Goal: Information Seeking & Learning: Find specific fact

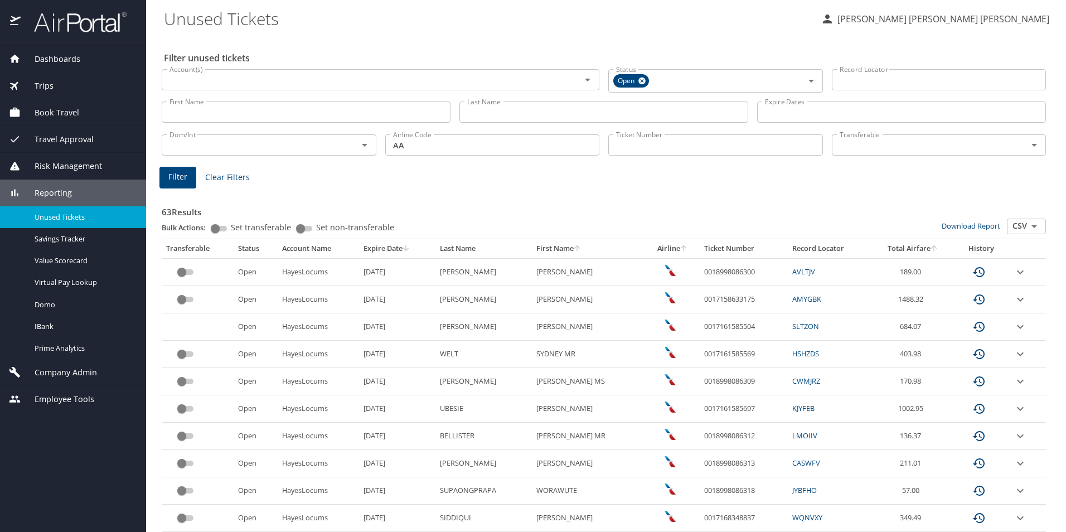
scroll to position [279, 0]
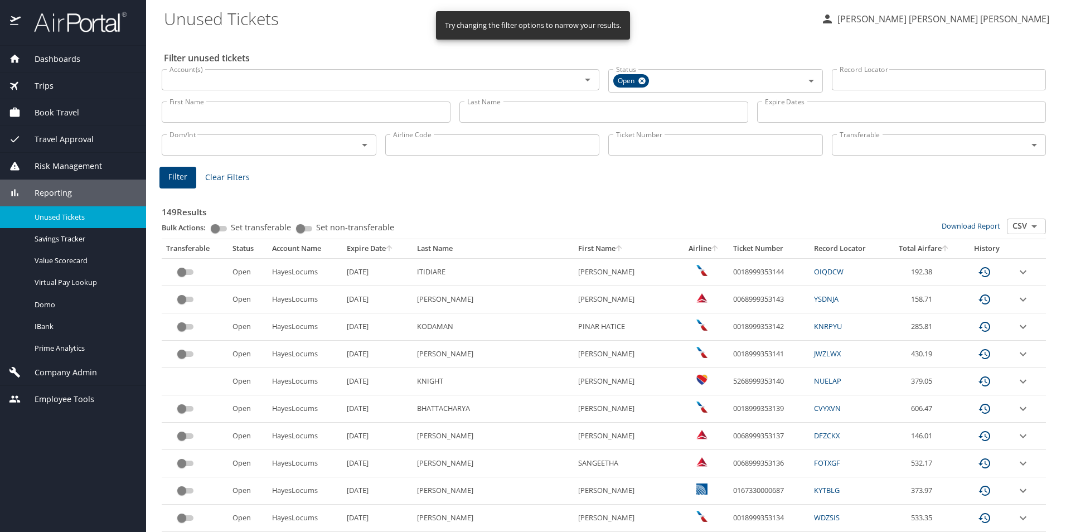
click at [393, 250] on icon "sort" at bounding box center [389, 248] width 9 height 9
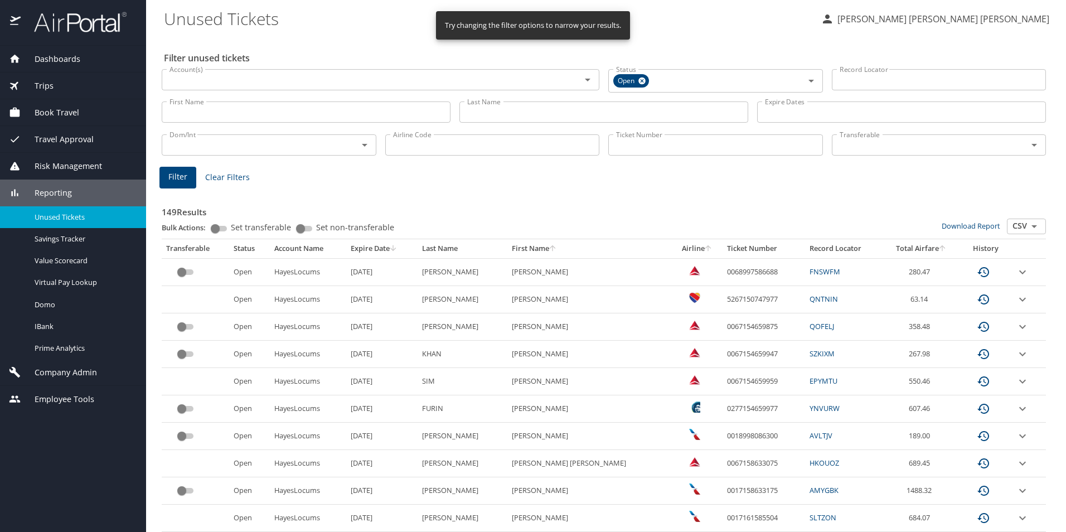
click at [424, 145] on input "Airline Code" at bounding box center [492, 144] width 215 height 21
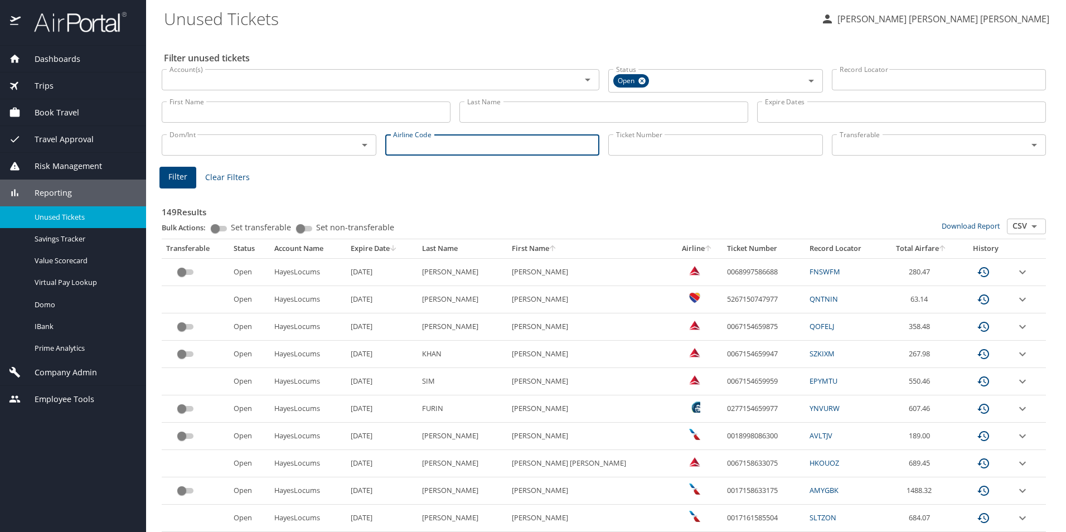
click at [411, 141] on input "Airline Code" at bounding box center [492, 144] width 215 height 21
type input "AA"
click at [354, 169] on div "Filter Clear Filters" at bounding box center [603, 178] width 888 height 22
click at [176, 176] on span "Filter" at bounding box center [177, 177] width 19 height 14
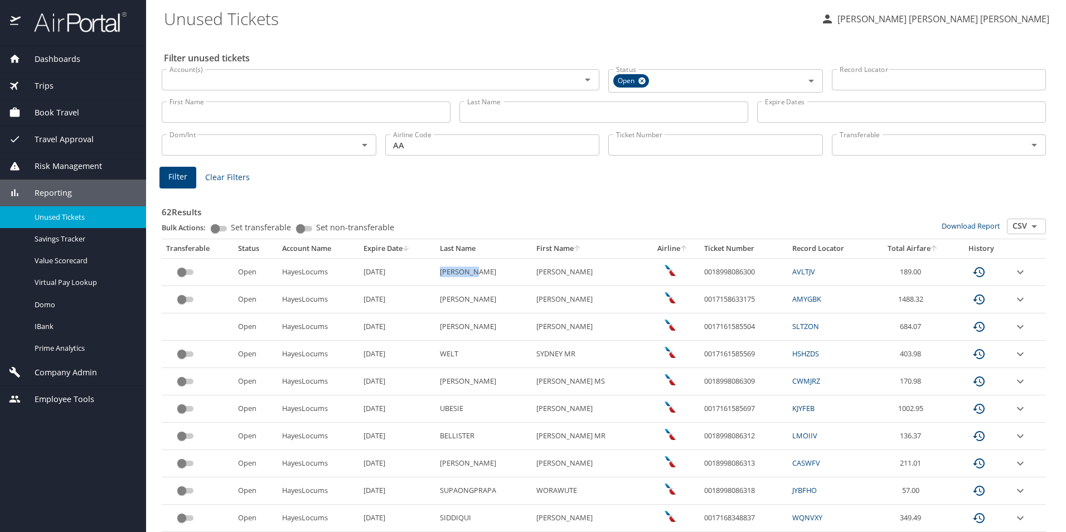
drag, startPoint x: 469, startPoint y: 272, endPoint x: 437, endPoint y: 270, distance: 32.4
click at [437, 270] on td "ROSELLINI" at bounding box center [483, 271] width 96 height 27
copy td "ROSELLINI"
click at [486, 276] on td "ROSELLINI" at bounding box center [483, 271] width 96 height 27
drag, startPoint x: 484, startPoint y: 271, endPoint x: 431, endPoint y: 274, distance: 53.0
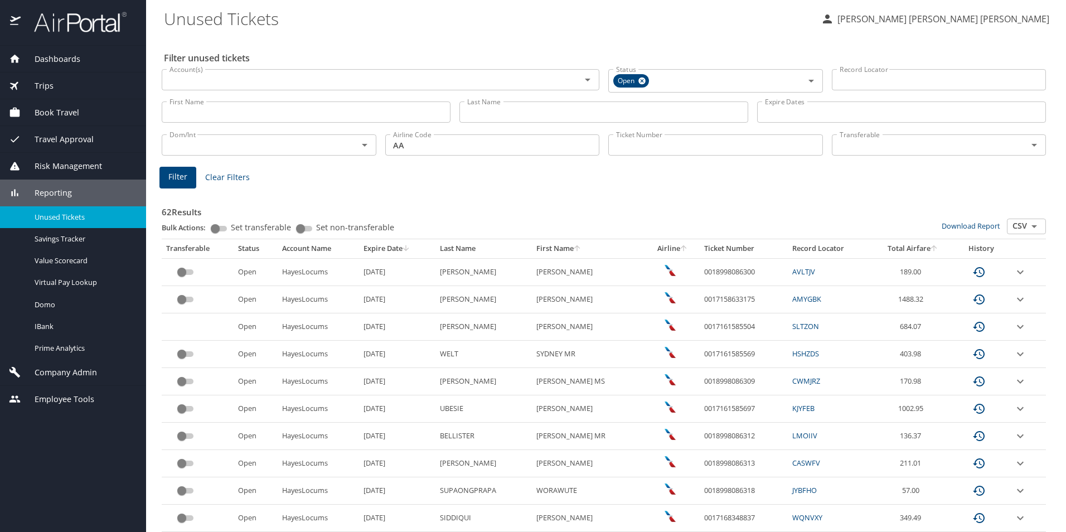
click at [431, 274] on tr "Open HayesLocums 11/8/2025 ROSELLINI EMILY HAMILTON 0018998086300 AVLTJV 189.00" at bounding box center [604, 271] width 884 height 27
copy tr "ROSELLINI"
click at [803, 270] on link "AVLTJV" at bounding box center [803, 271] width 23 height 10
click at [807, 272] on link "AVLTJV" at bounding box center [803, 271] width 23 height 10
drag, startPoint x: 460, startPoint y: 302, endPoint x: 436, endPoint y: 298, distance: 24.3
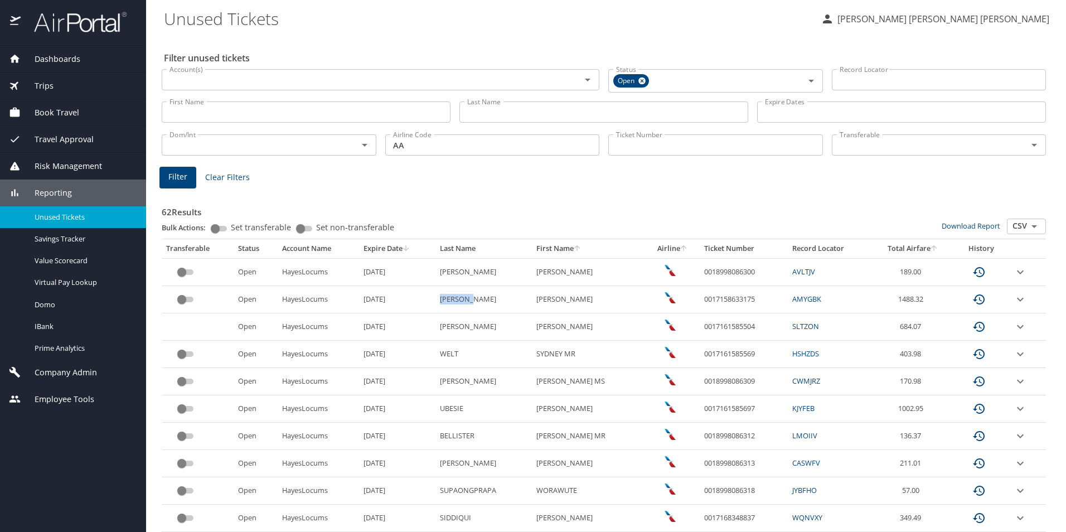
click at [436, 298] on td "TELLERIA" at bounding box center [483, 299] width 96 height 27
copy td "TELLERIA"
drag, startPoint x: 545, startPoint y: 299, endPoint x: 533, endPoint y: 300, distance: 11.8
click at [533, 300] on AURORA "ANA AURORA" at bounding box center [589, 299] width 114 height 27
copy AURORA "ANA"
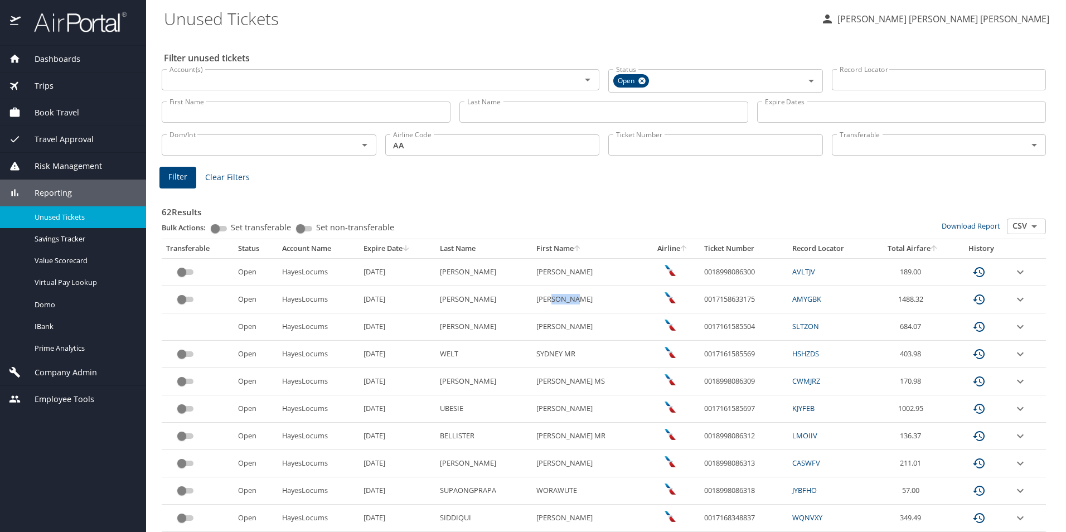
drag, startPoint x: 575, startPoint y: 299, endPoint x: 548, endPoint y: 299, distance: 27.3
click at [548, 299] on AURORA "ANA AURORA" at bounding box center [589, 299] width 114 height 27
copy AURORA "AURORA"
drag, startPoint x: 470, startPoint y: 301, endPoint x: 436, endPoint y: 300, distance: 34.0
click at [436, 300] on td "TELLERIA" at bounding box center [483, 299] width 96 height 27
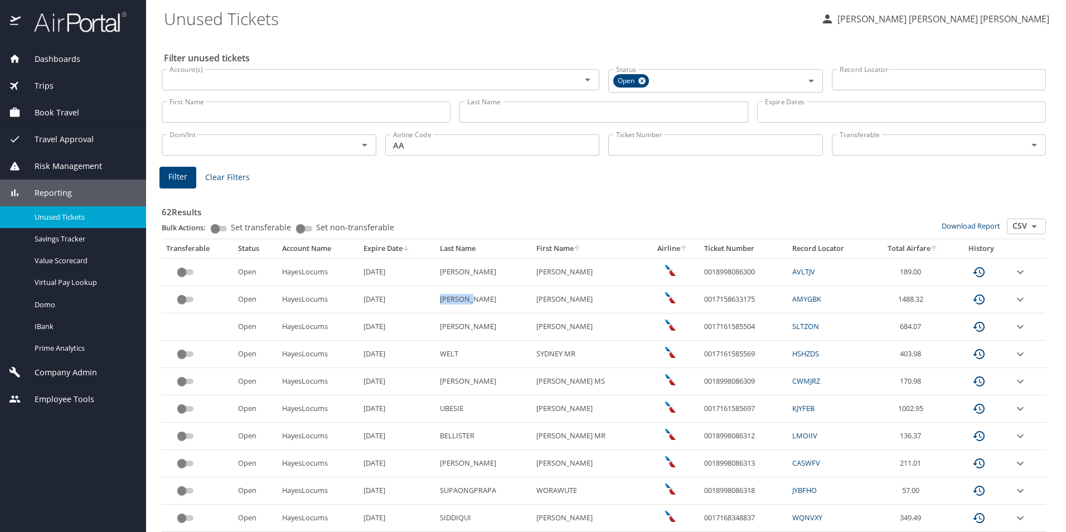
copy td "TELLERIA"
click at [1013, 298] on icon "expand row" at bounding box center [1019, 299] width 13 height 13
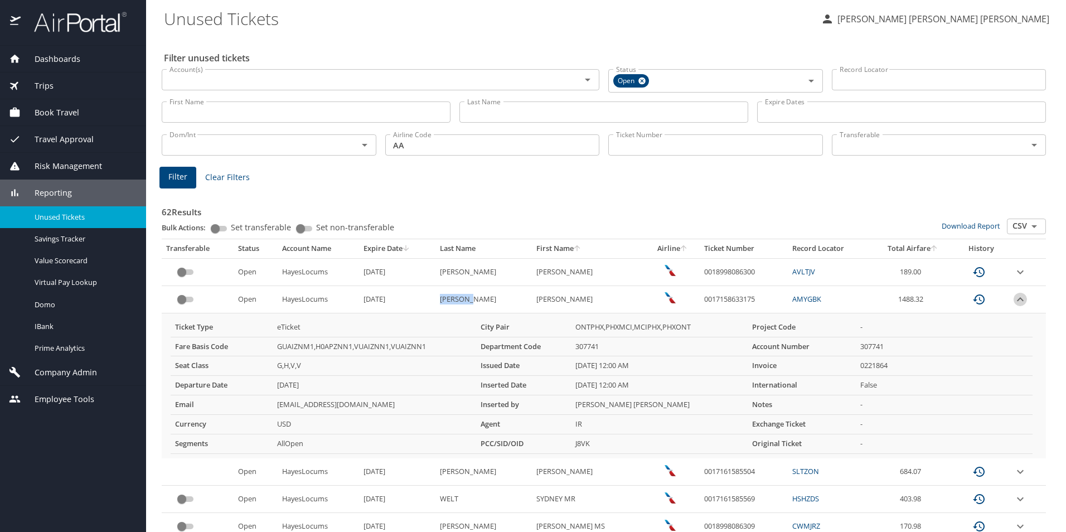
click at [1017, 298] on icon "expand row" at bounding box center [1020, 299] width 7 height 4
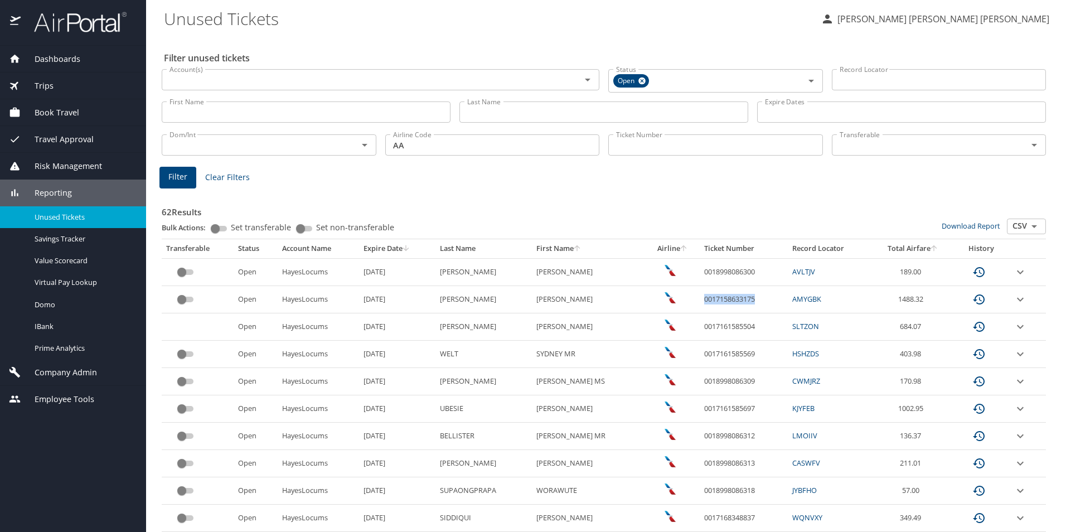
drag, startPoint x: 756, startPoint y: 300, endPoint x: 700, endPoint y: 298, distance: 56.3
click at [700, 298] on td "0017158633175" at bounding box center [743, 299] width 88 height 27
copy td "0017158633175"
drag, startPoint x: 465, startPoint y: 325, endPoint x: 438, endPoint y: 323, distance: 27.4
click at [438, 323] on td "[PERSON_NAME]" at bounding box center [483, 326] width 96 height 27
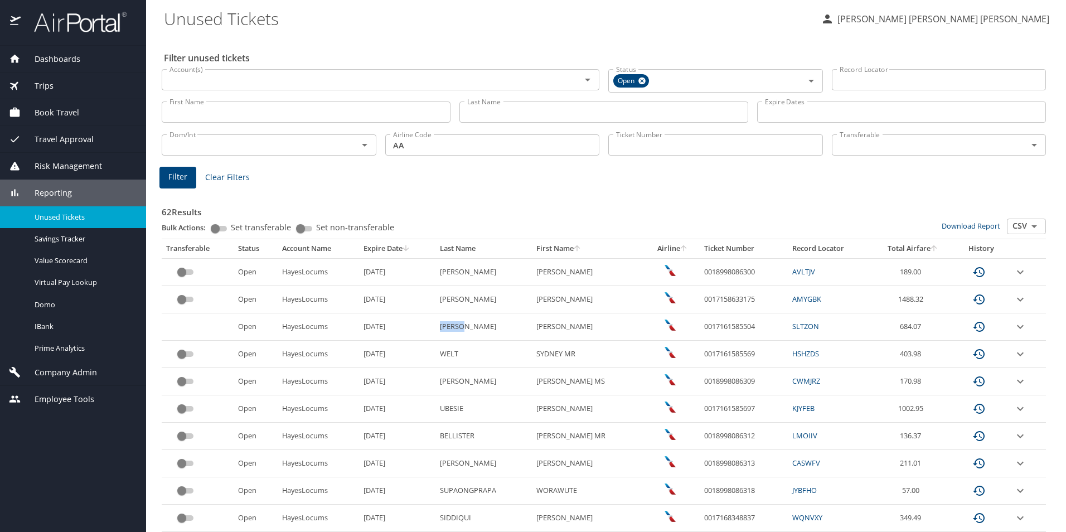
copy td "[PERSON_NAME]"
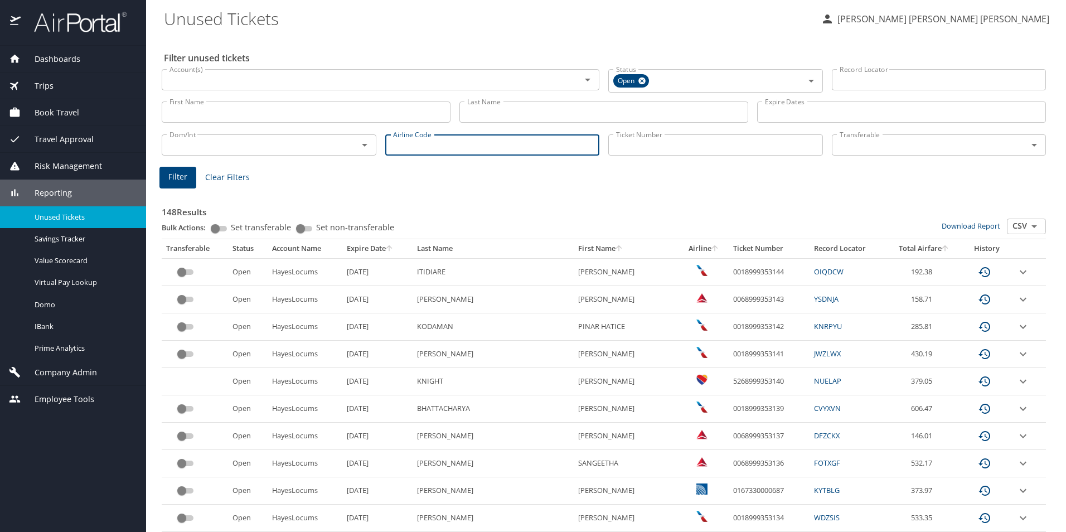
click at [429, 152] on input "Airline Code" at bounding box center [492, 144] width 215 height 21
type input "aa"
click at [183, 183] on span "Filter" at bounding box center [177, 177] width 19 height 14
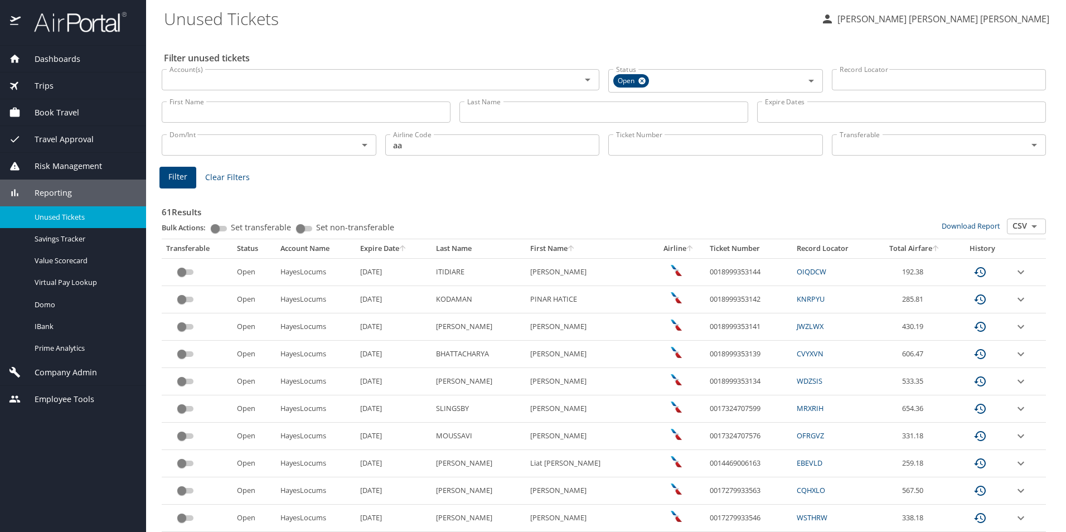
click at [405, 247] on icon "sort" at bounding box center [403, 248] width 6 height 6
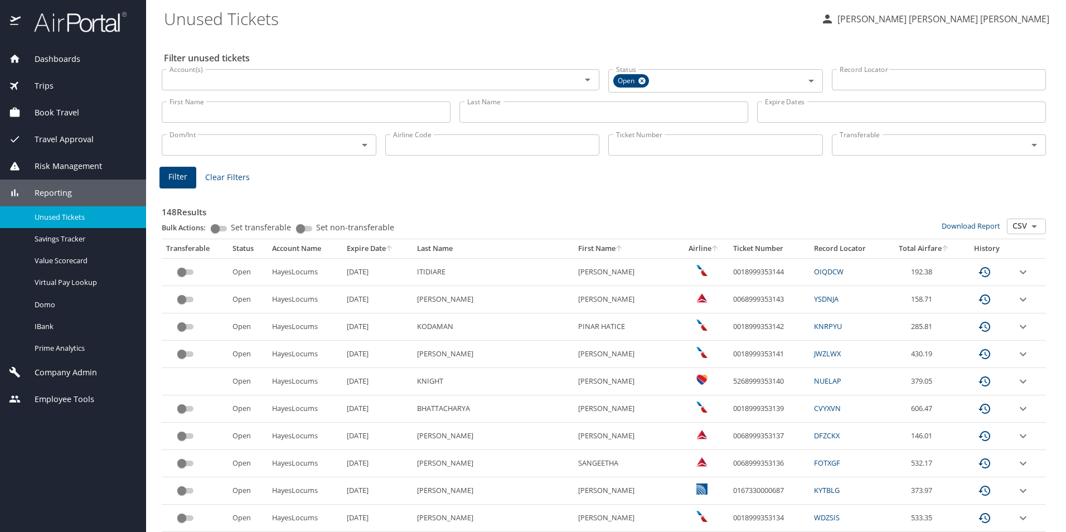
click at [519, 110] on input "Last Name" at bounding box center [603, 111] width 289 height 21
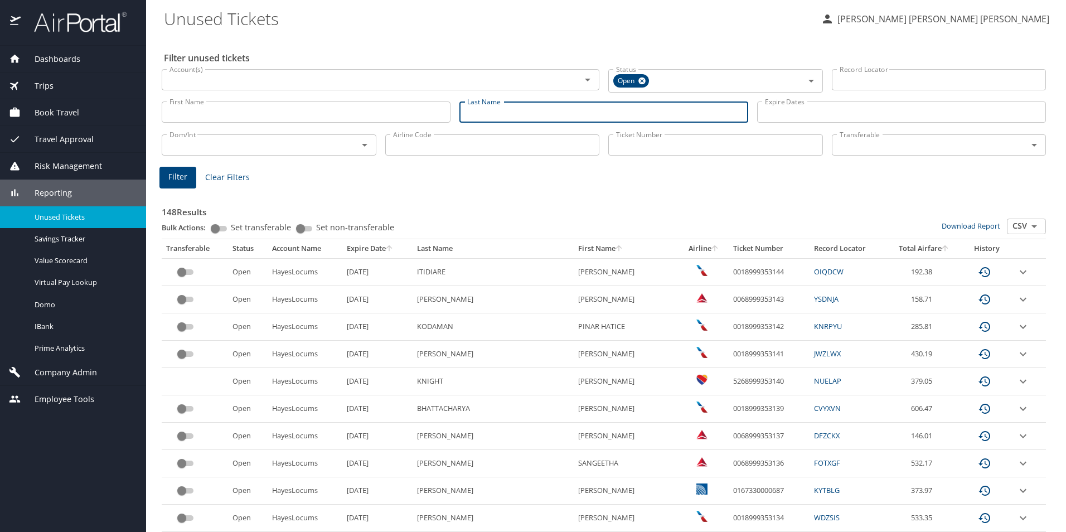
paste input "[PERSON_NAME]"
type input "TELLERIA"
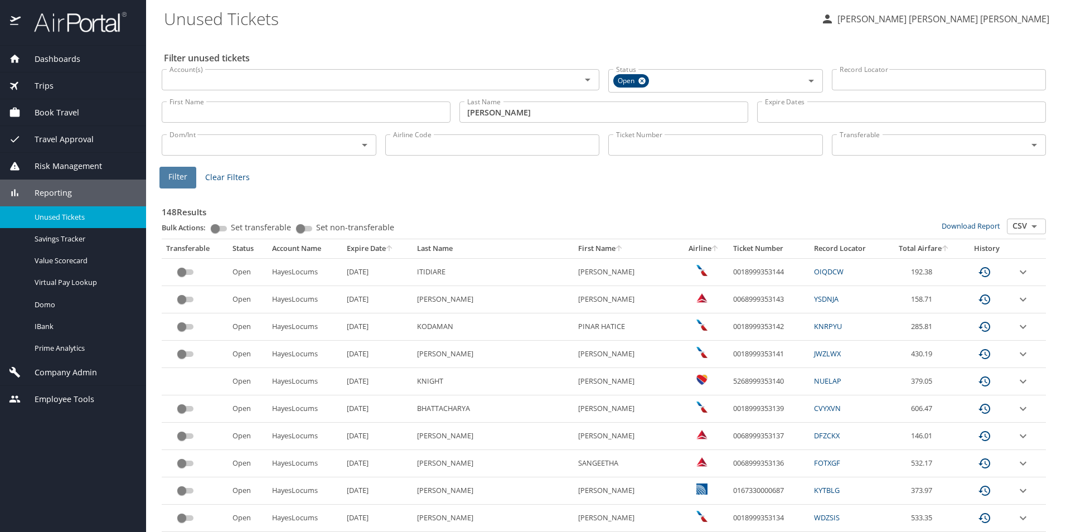
click at [177, 173] on span "Filter" at bounding box center [177, 177] width 19 height 14
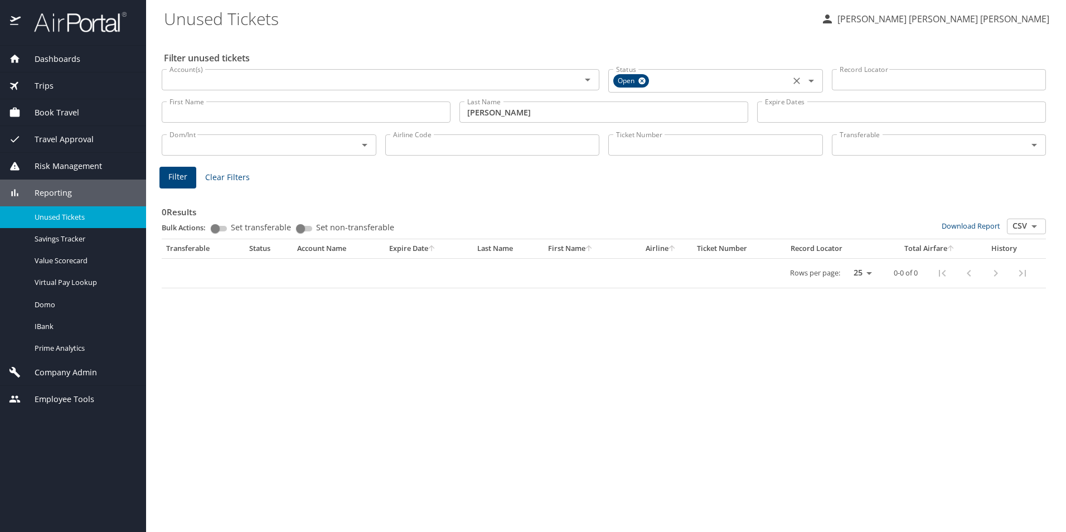
click at [643, 79] on icon at bounding box center [641, 80] width 7 height 7
click at [181, 172] on span "Filter" at bounding box center [177, 175] width 19 height 14
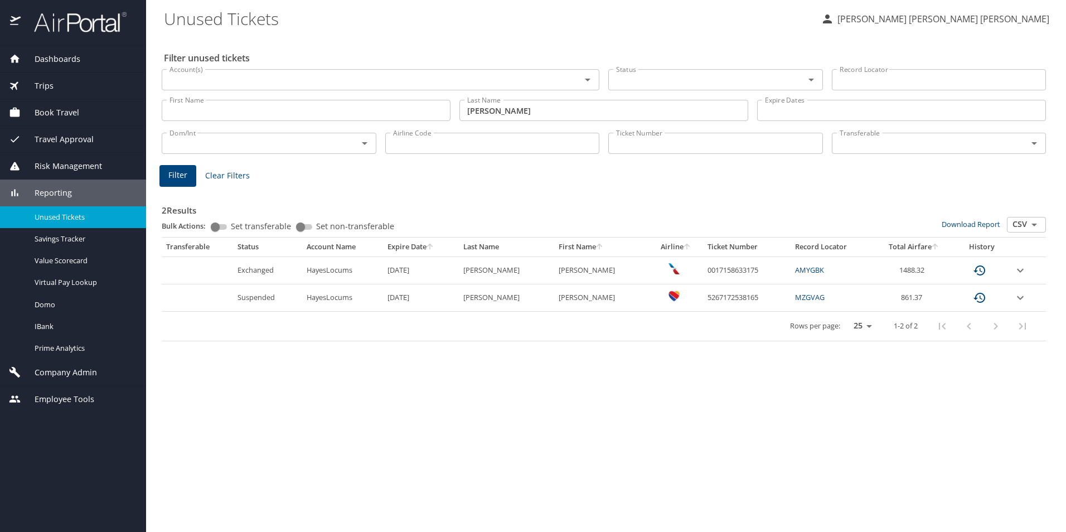
click at [809, 76] on icon "Open" at bounding box center [810, 79] width 13 height 13
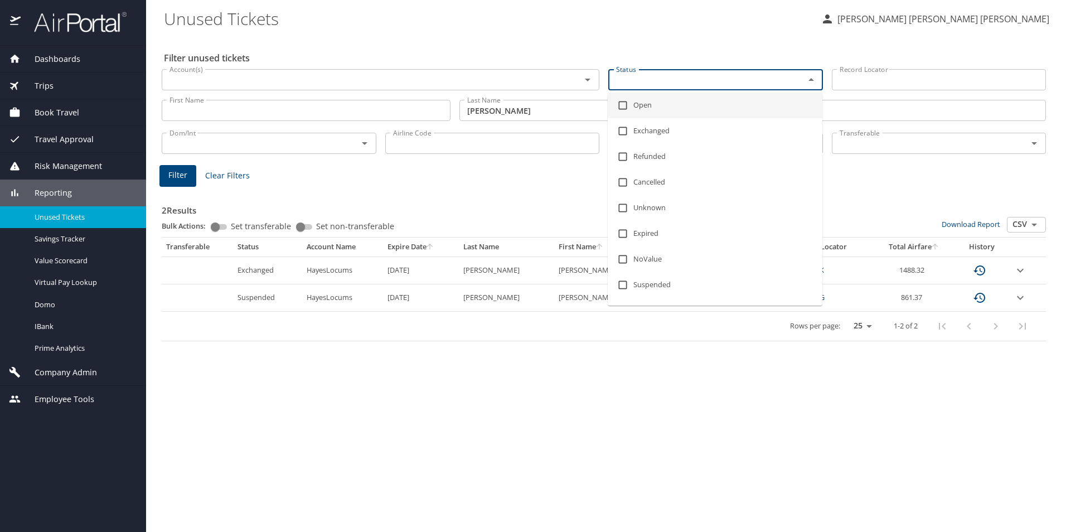
click at [620, 108] on input "checkbox" at bounding box center [622, 105] width 21 height 21
checkbox input "true"
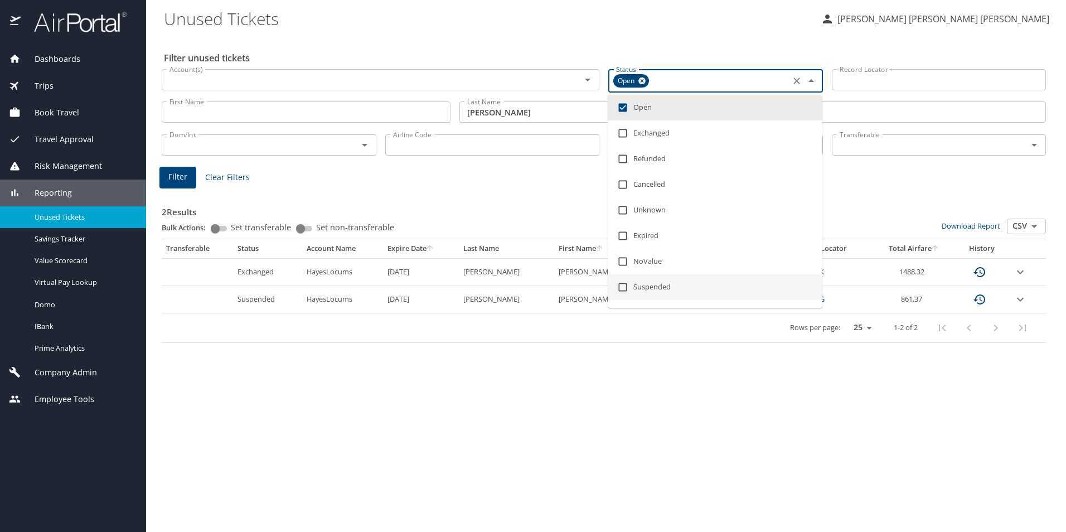
click at [648, 431] on div "Filter unused tickets Account(s) Account(s) Status Open Status Record Locator R…" at bounding box center [606, 284] width 884 height 496
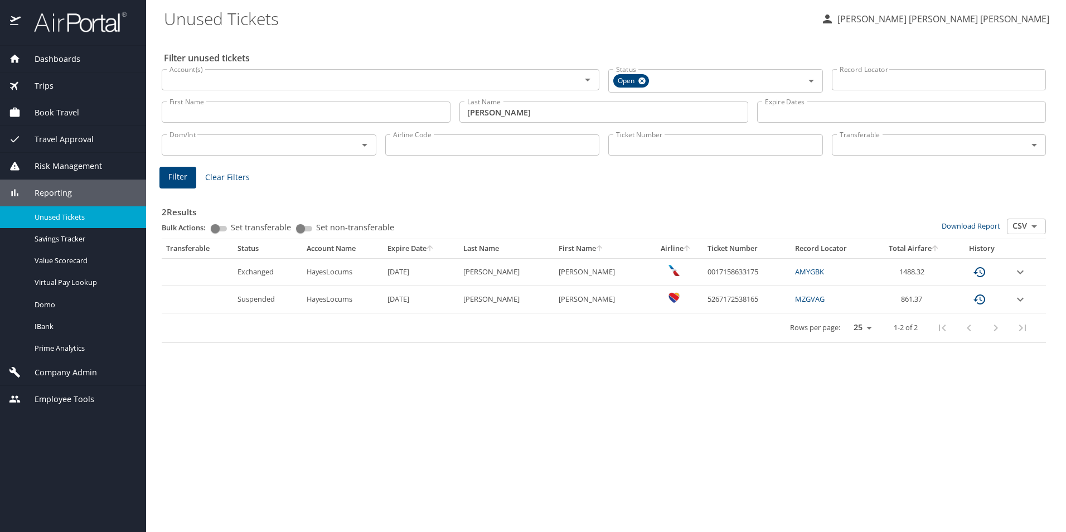
click at [180, 182] on span "Filter" at bounding box center [177, 177] width 19 height 14
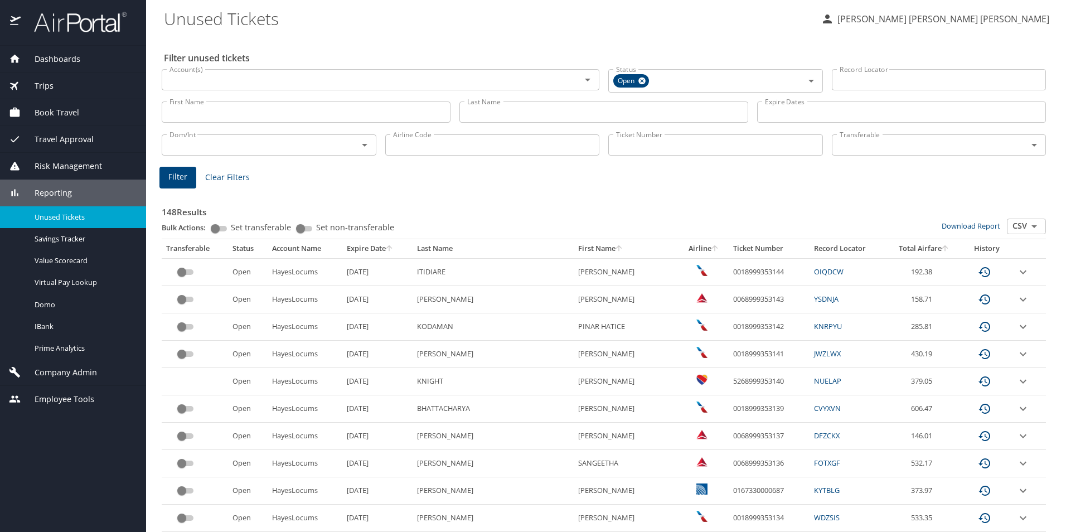
click at [393, 252] on icon "sort" at bounding box center [389, 248] width 9 height 9
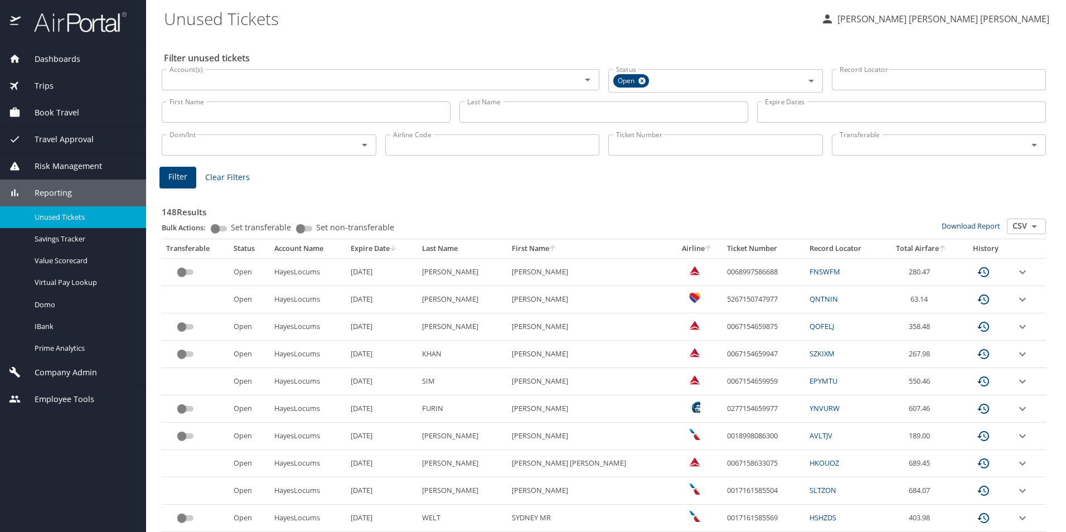
click at [452, 145] on input "Airline Code" at bounding box center [492, 144] width 215 height 21
type input "aa"
click at [176, 178] on span "Filter" at bounding box center [177, 177] width 19 height 14
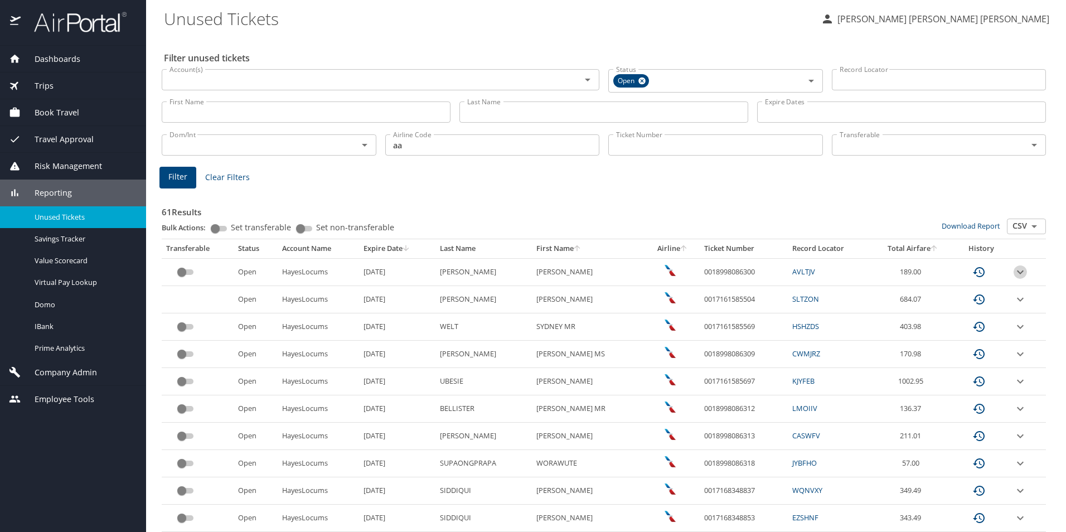
click at [1016, 271] on icon "expand row" at bounding box center [1019, 271] width 13 height 13
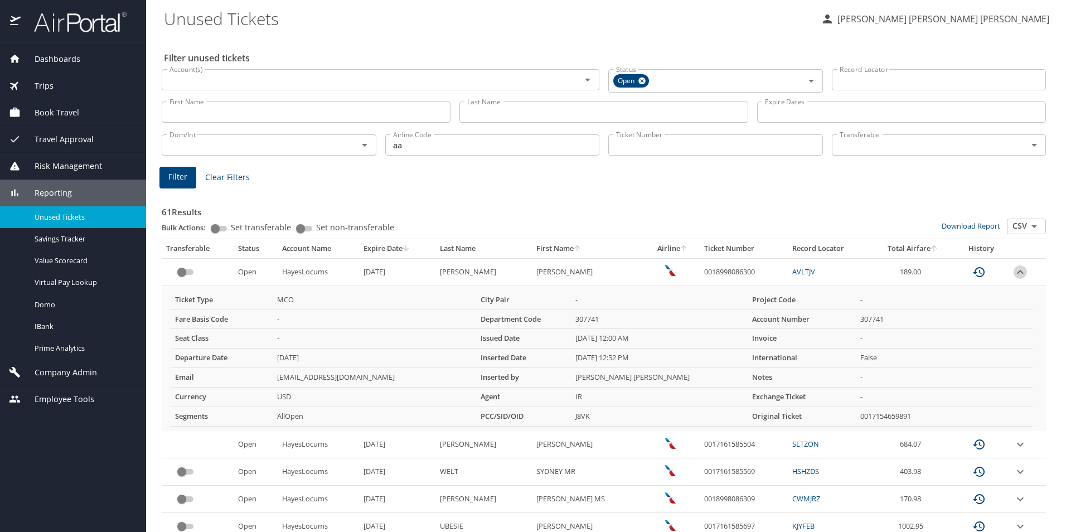
click at [1016, 271] on icon "expand row" at bounding box center [1019, 271] width 13 height 13
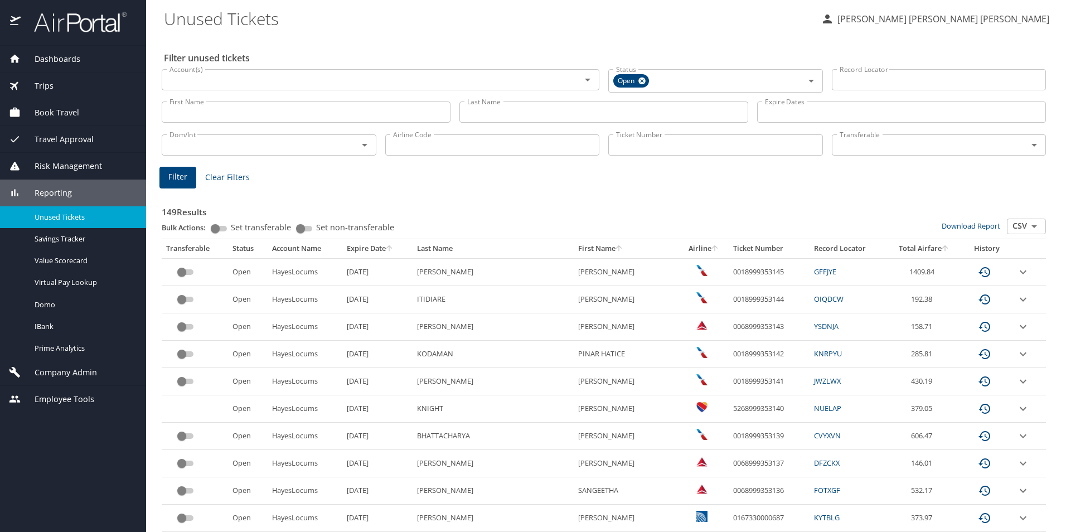
click at [393, 249] on icon "sort" at bounding box center [389, 248] width 9 height 9
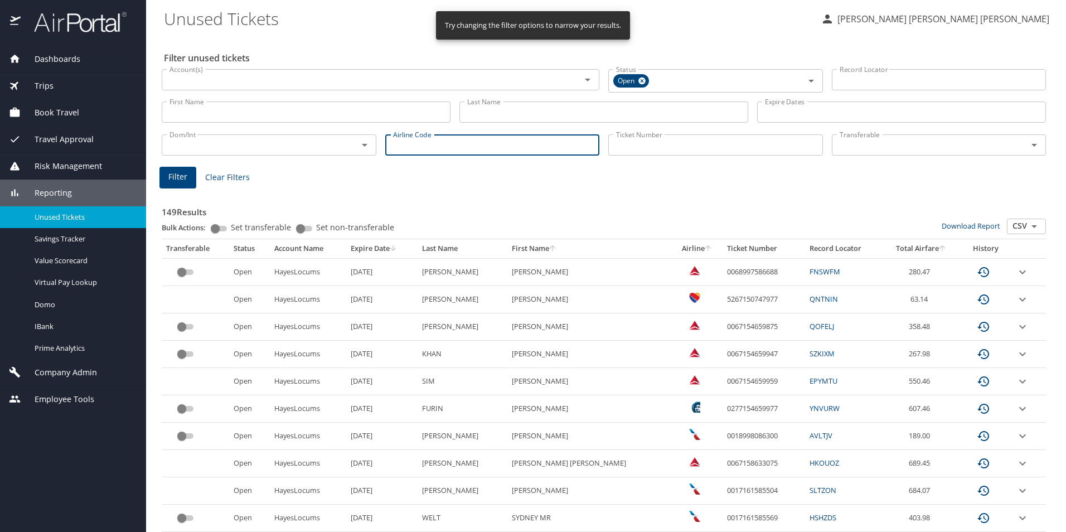
click at [427, 148] on input "Airline Code" at bounding box center [492, 144] width 215 height 21
type input "aa"
click at [167, 181] on button "Filter" at bounding box center [177, 178] width 37 height 22
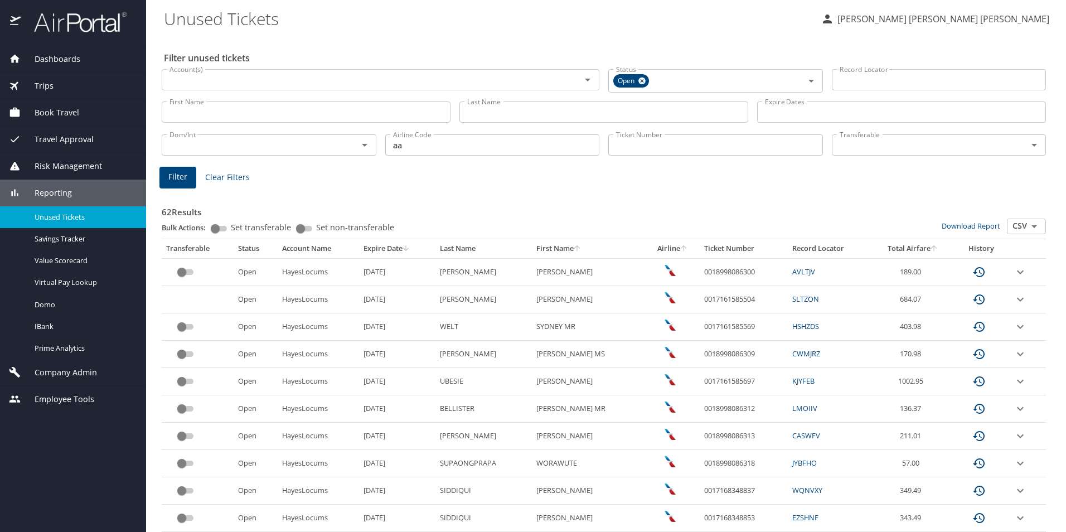
click at [1013, 300] on icon "expand row" at bounding box center [1019, 299] width 13 height 13
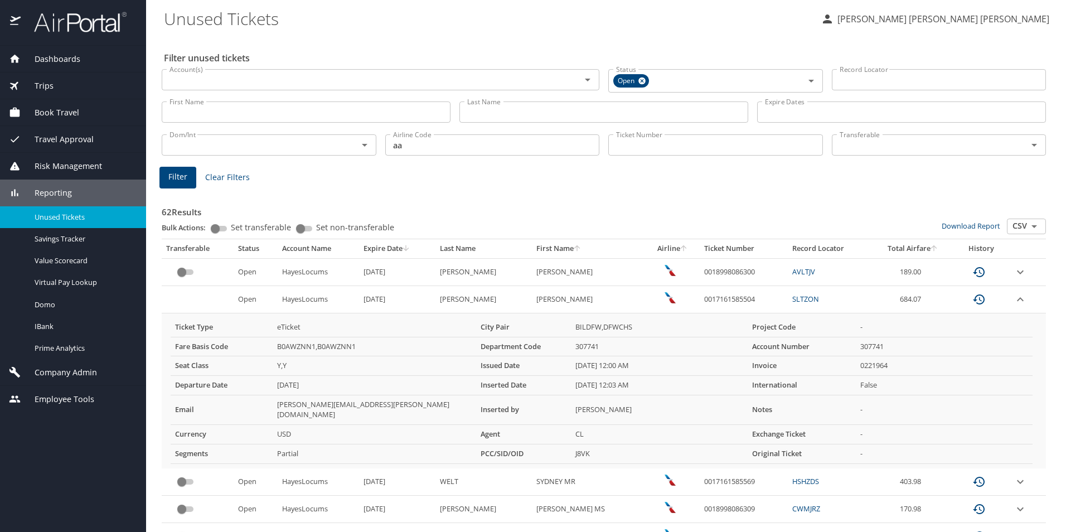
click at [1013, 300] on icon "expand row" at bounding box center [1019, 299] width 13 height 13
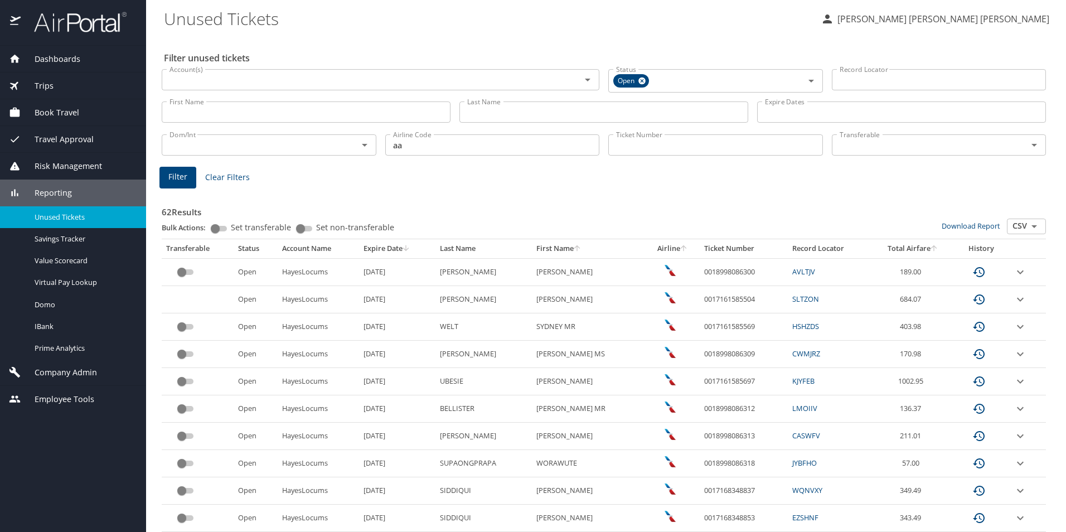
click at [1013, 378] on icon "expand row" at bounding box center [1019, 381] width 13 height 13
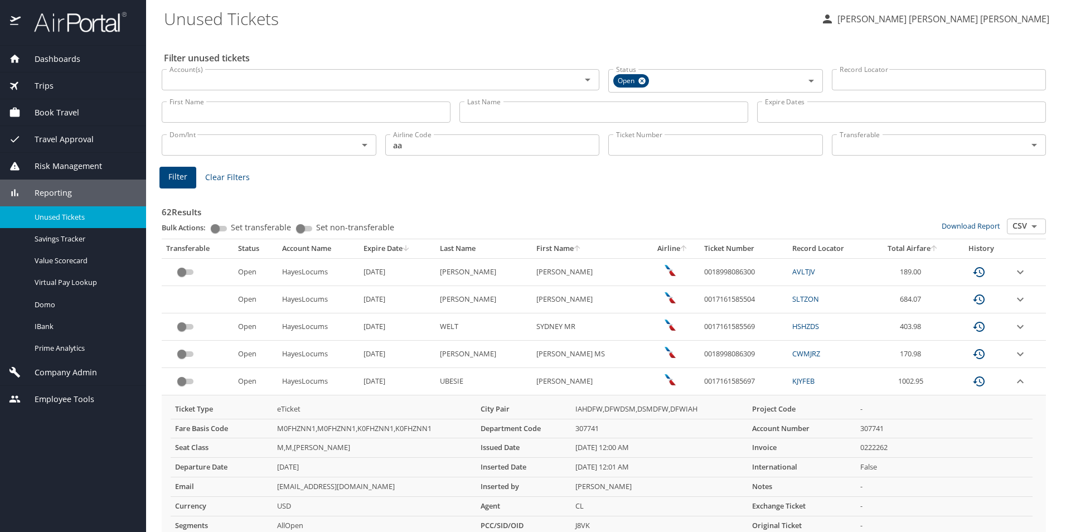
click at [1013, 378] on icon "expand row" at bounding box center [1019, 381] width 13 height 13
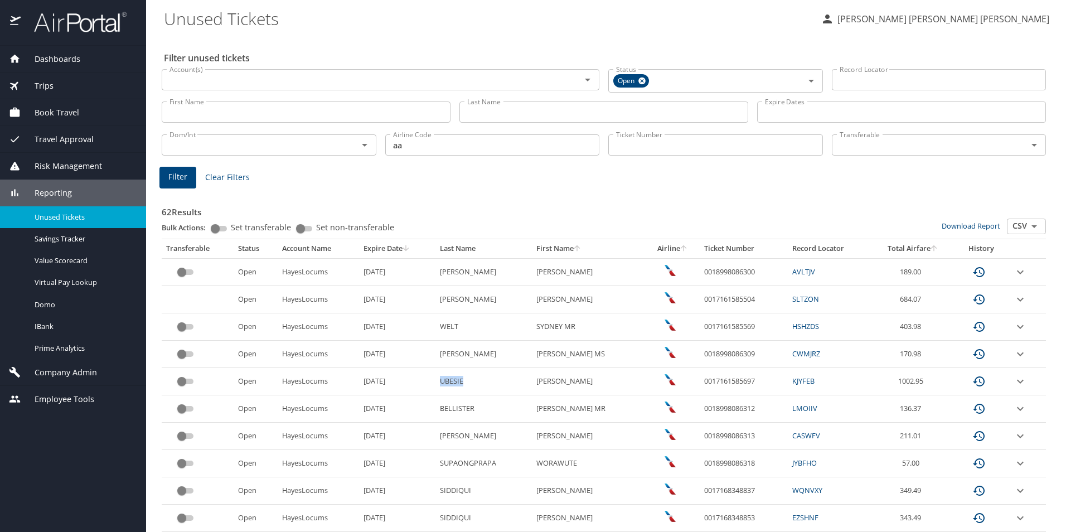
drag, startPoint x: 466, startPoint y: 380, endPoint x: 439, endPoint y: 382, distance: 27.4
click at [439, 382] on td "UBESIE" at bounding box center [483, 381] width 96 height 27
copy td "UBESIE"
drag, startPoint x: 755, startPoint y: 381, endPoint x: 697, endPoint y: 383, distance: 58.0
click at [699, 383] on td "0017161585697" at bounding box center [743, 381] width 88 height 27
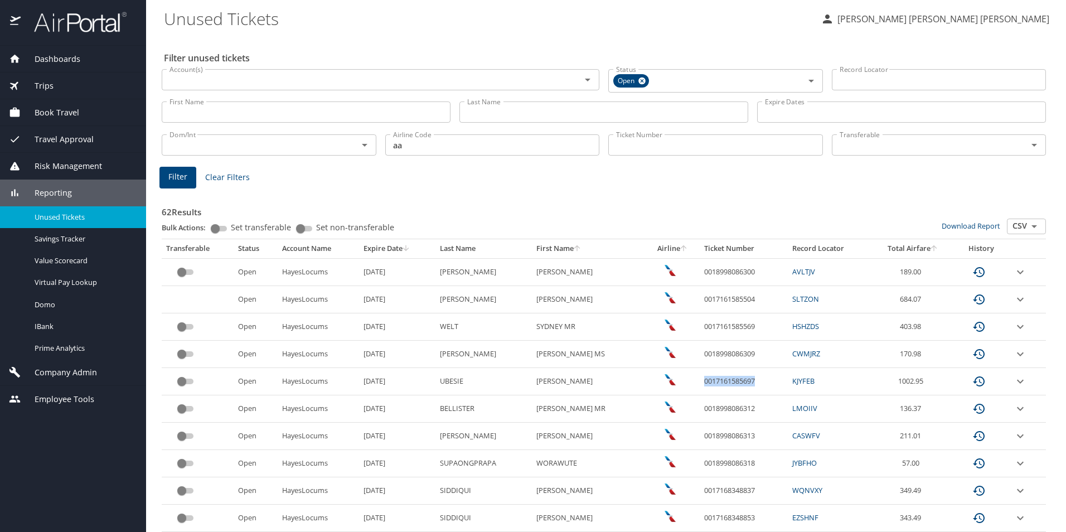
copy td "0017161585697"
drag, startPoint x: 460, startPoint y: 301, endPoint x: 438, endPoint y: 299, distance: 22.4
click at [438, 299] on td "STOFKO" at bounding box center [483, 299] width 96 height 27
copy td "STOFKO"
click at [1013, 303] on icon "expand row" at bounding box center [1019, 299] width 13 height 13
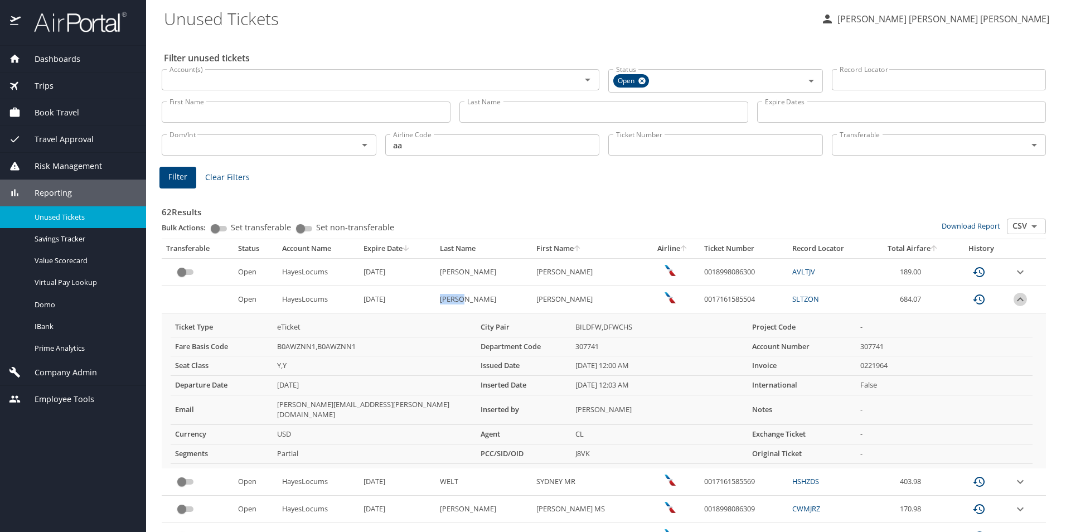
click at [1013, 303] on icon "expand row" at bounding box center [1019, 299] width 13 height 13
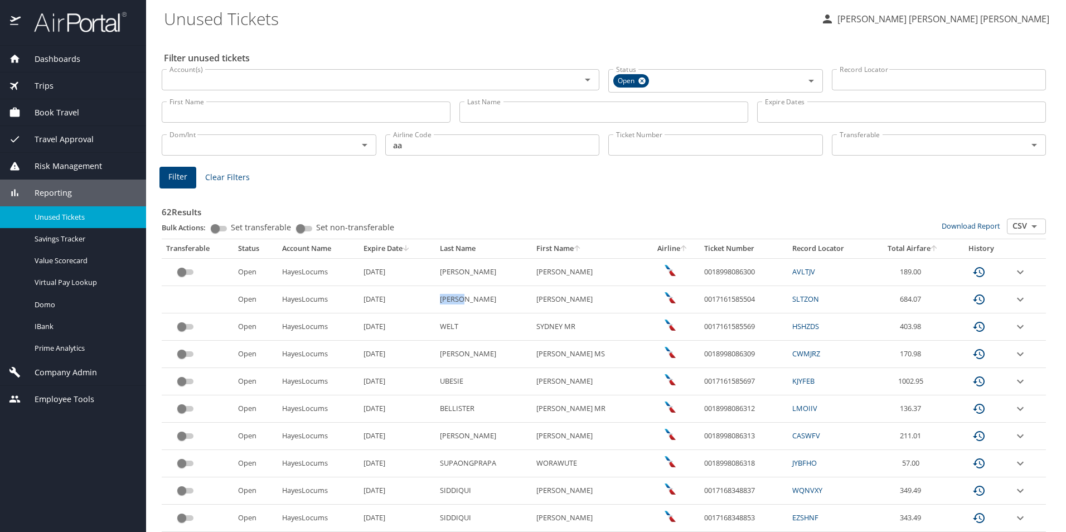
click at [467, 302] on td "STOFKO" at bounding box center [483, 299] width 96 height 27
drag, startPoint x: 465, startPoint y: 301, endPoint x: 436, endPoint y: 297, distance: 29.9
click at [436, 297] on td "STOFKO" at bounding box center [483, 299] width 96 height 27
copy td "STOFKO"
drag, startPoint x: 752, startPoint y: 299, endPoint x: 698, endPoint y: 300, distance: 53.5
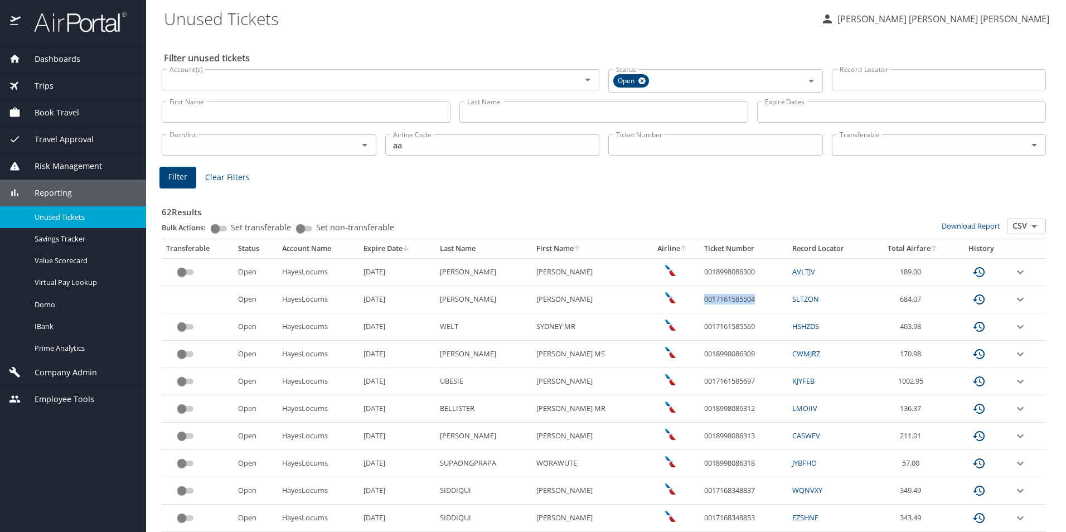
click at [699, 300] on td "0017161585504" at bounding box center [743, 299] width 88 height 27
copy td "0017161585504"
drag, startPoint x: 468, startPoint y: 297, endPoint x: 439, endPoint y: 302, distance: 29.9
click at [439, 302] on td "STOFKO" at bounding box center [483, 299] width 96 height 27
copy td "STOFKO"
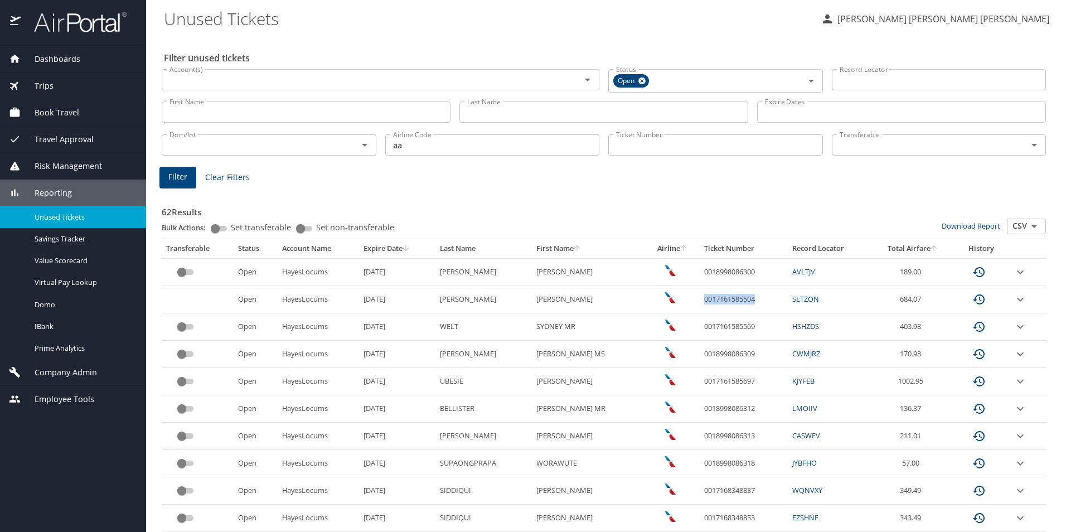
drag, startPoint x: 753, startPoint y: 300, endPoint x: 700, endPoint y: 300, distance: 52.9
click at [700, 300] on td "0017161585504" at bounding box center [743, 299] width 88 height 27
copy td "0017161585504"
drag, startPoint x: 586, startPoint y: 299, endPoint x: 529, endPoint y: 301, distance: 56.9
click at [532, 301] on LEE "DOUGLAS LEE" at bounding box center [589, 299] width 114 height 27
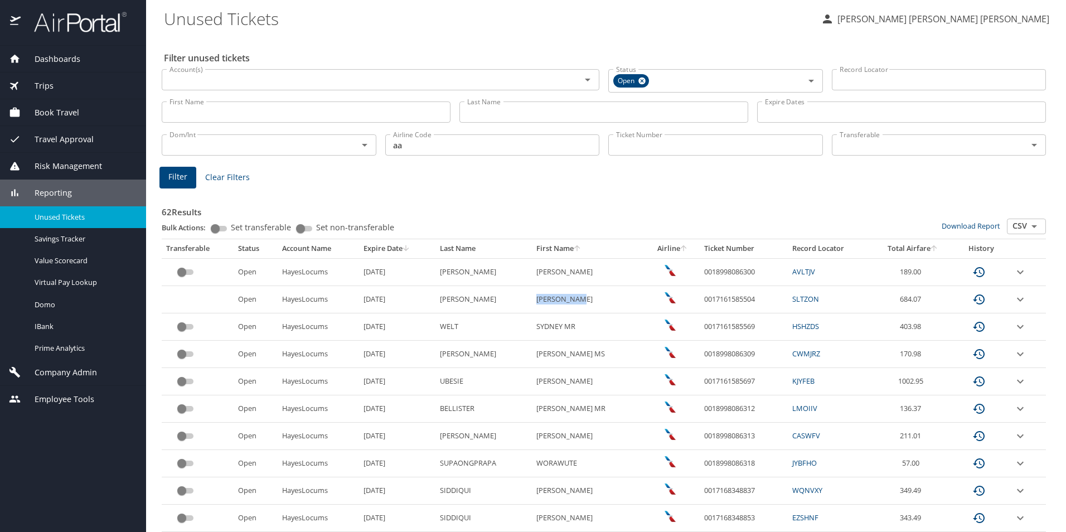
copy LEE "DOUGLAS LEE"
drag, startPoint x: 465, startPoint y: 300, endPoint x: 438, endPoint y: 297, distance: 27.0
click at [438, 297] on td "STOFKO" at bounding box center [483, 299] width 96 height 27
copy td "STOFKO"
click at [1014, 328] on icon "expand row" at bounding box center [1019, 326] width 13 height 13
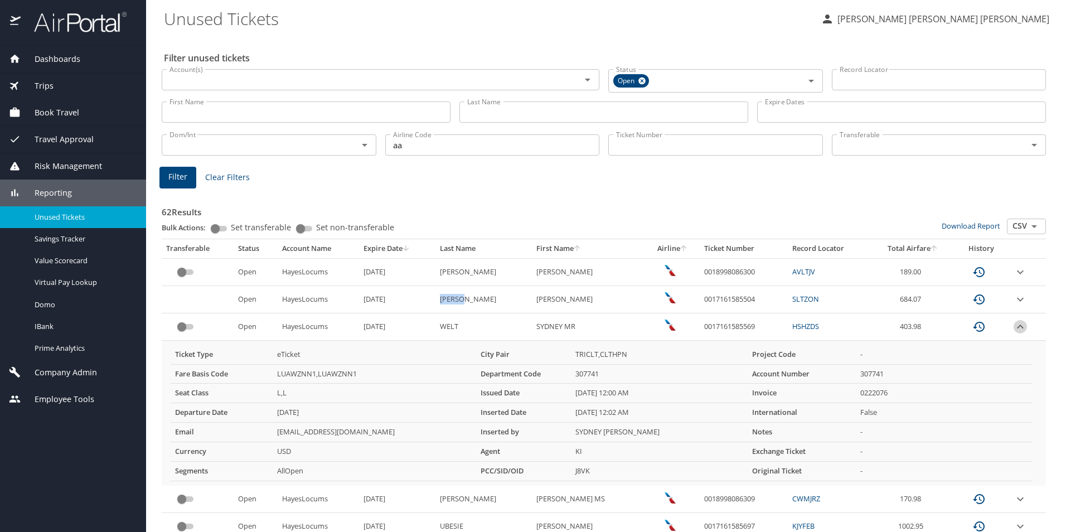
click at [1014, 328] on icon "expand row" at bounding box center [1019, 326] width 13 height 13
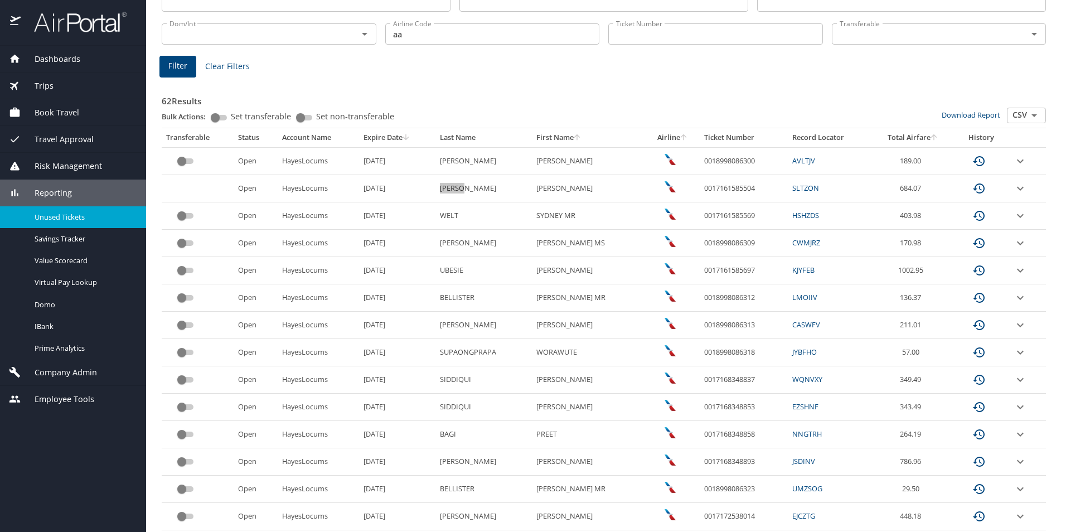
scroll to position [111, 0]
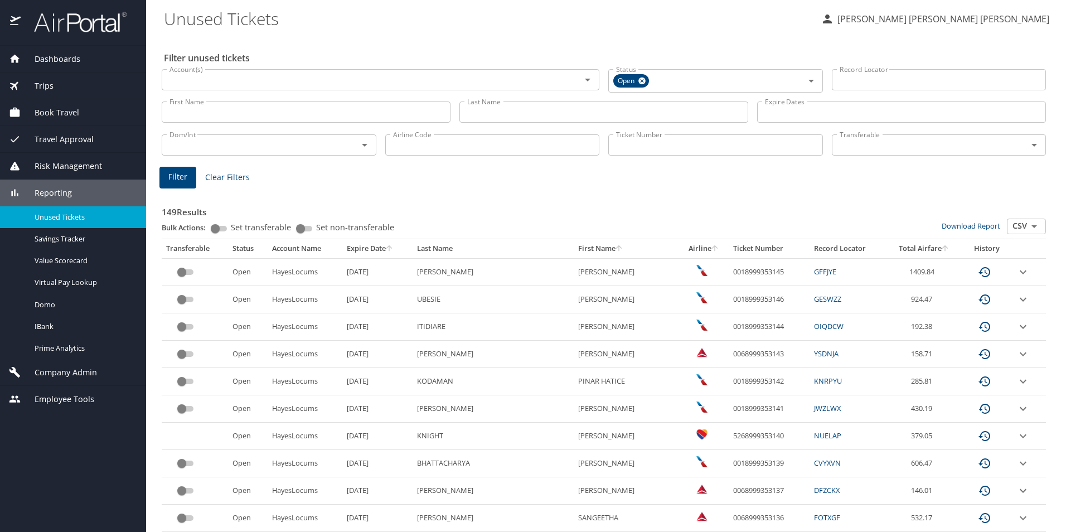
click at [392, 247] on icon "sort" at bounding box center [389, 248] width 6 height 6
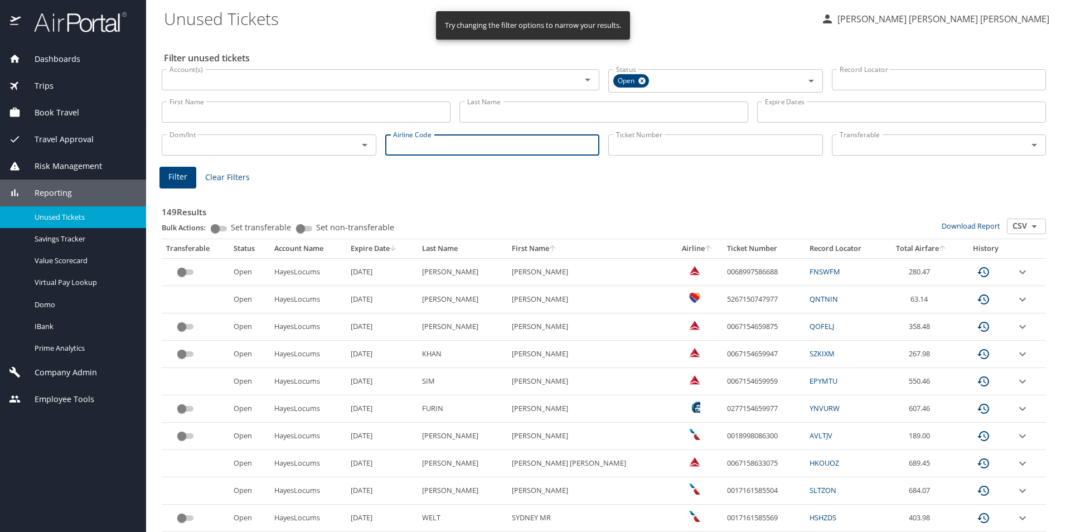
click at [420, 144] on input "Airline Code" at bounding box center [492, 144] width 215 height 21
type input "AA"
click at [181, 171] on span "Filter" at bounding box center [177, 177] width 19 height 14
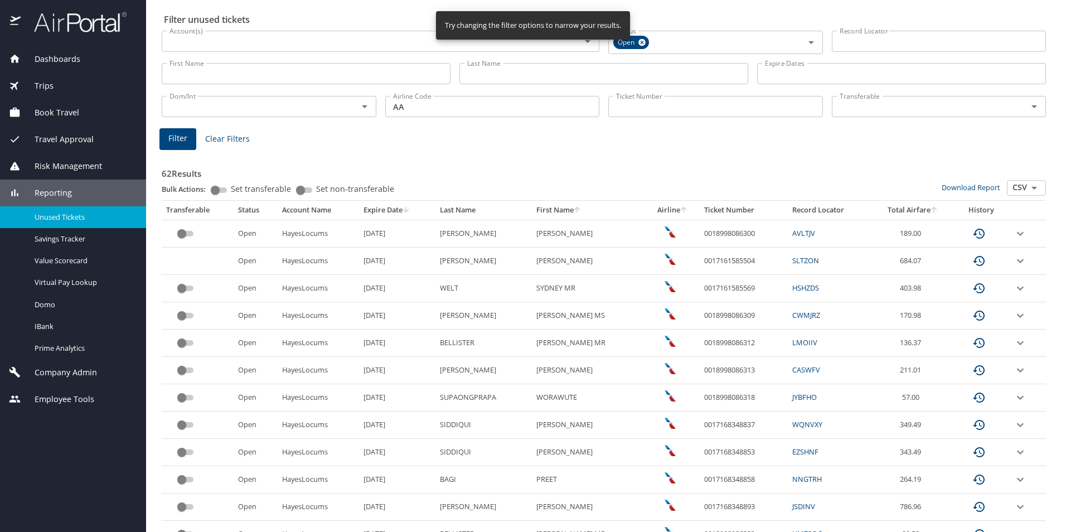
scroll to position [56, 0]
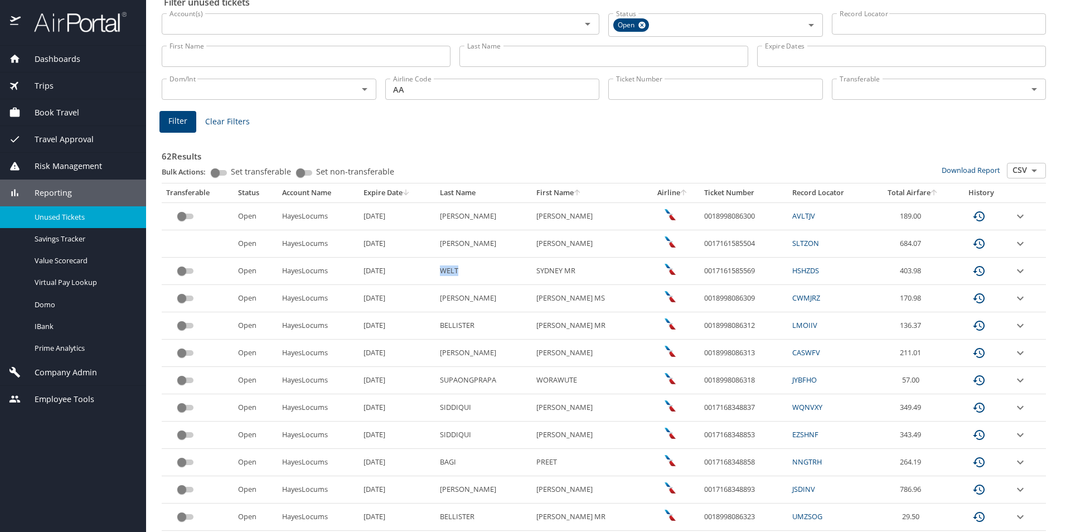
drag, startPoint x: 450, startPoint y: 271, endPoint x: 440, endPoint y: 270, distance: 10.6
click at [440, 270] on td "WELT" at bounding box center [483, 271] width 96 height 27
copy td "WELT"
click at [800, 271] on link "HSHZDS" at bounding box center [805, 270] width 27 height 10
click at [799, 271] on link "HSHZDS" at bounding box center [805, 270] width 27 height 10
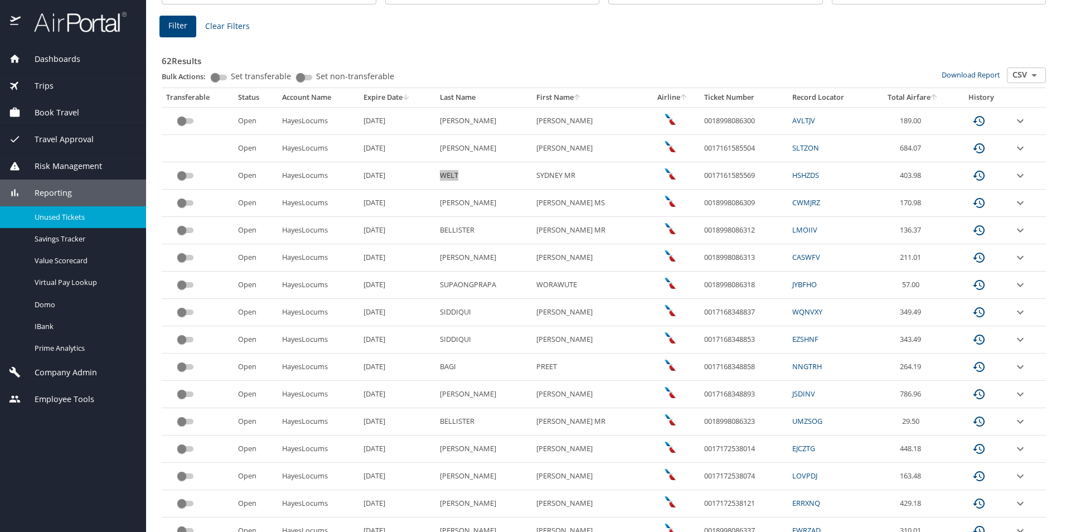
scroll to position [109, 0]
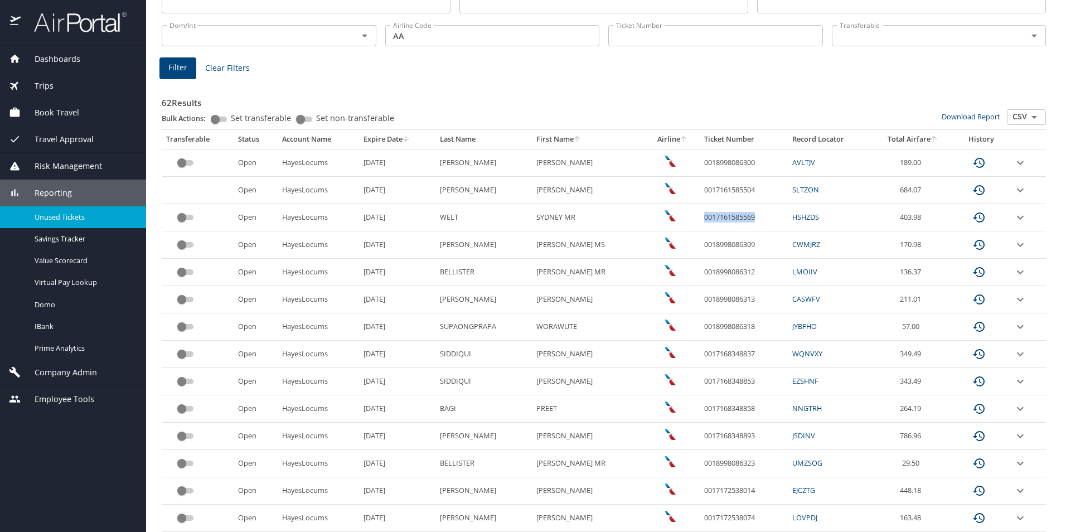
drag, startPoint x: 756, startPoint y: 218, endPoint x: 699, endPoint y: 218, distance: 56.9
click at [699, 218] on td "0017161585569" at bounding box center [743, 217] width 88 height 27
copy td "0017161585569"
drag, startPoint x: 555, startPoint y: 219, endPoint x: 542, endPoint y: 219, distance: 12.8
click at [542, 219] on MR "SYDNEY MR" at bounding box center [589, 217] width 114 height 27
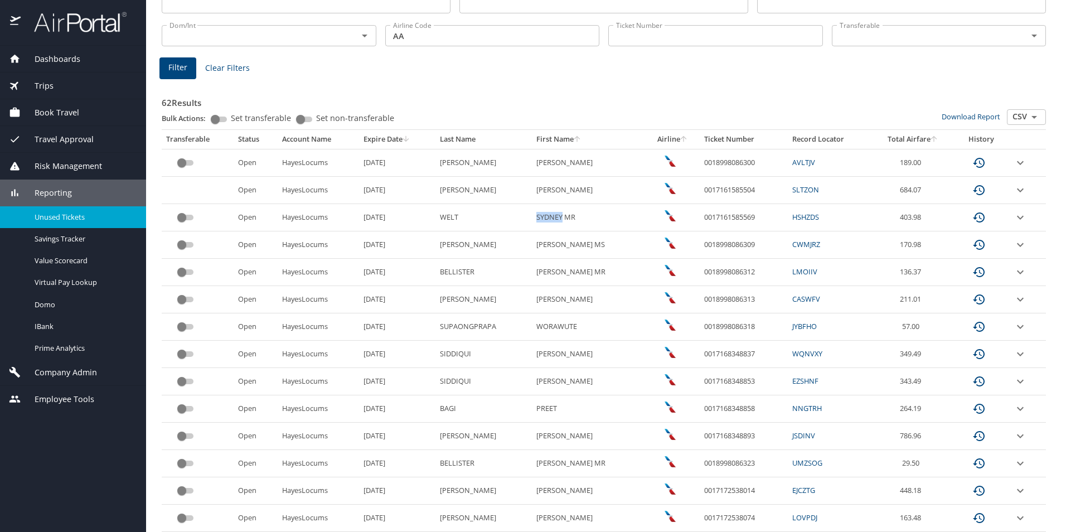
drag, startPoint x: 542, startPoint y: 219, endPoint x: 555, endPoint y: 217, distance: 13.6
click at [555, 217] on MR "SYDNEY MR" at bounding box center [589, 217] width 114 height 27
copy MR "SYDNEY"
drag, startPoint x: 459, startPoint y: 218, endPoint x: 436, endPoint y: 217, distance: 23.4
click at [436, 217] on td "WELT" at bounding box center [483, 217] width 96 height 27
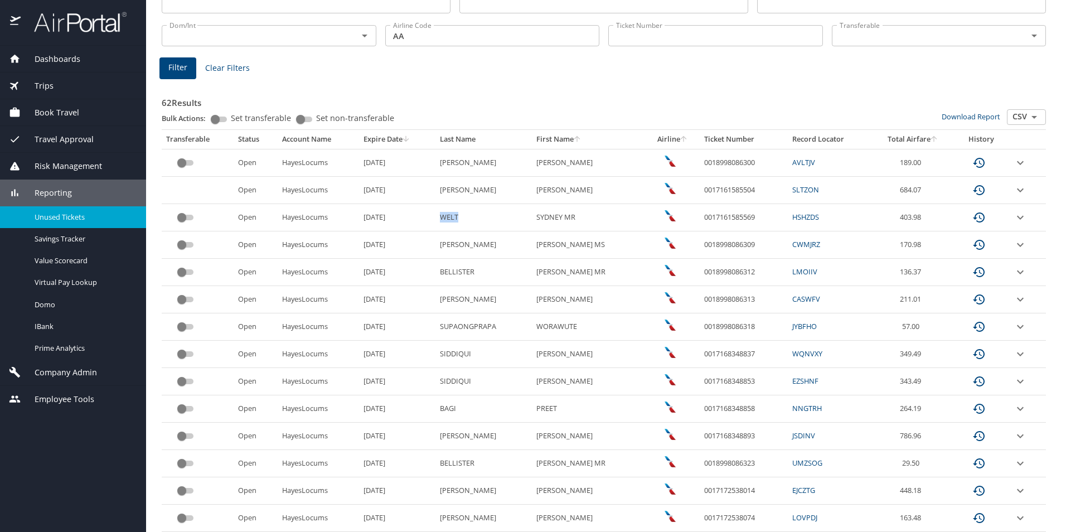
copy td "WELT"
drag, startPoint x: 473, startPoint y: 247, endPoint x: 439, endPoint y: 244, distance: 34.7
click at [439, 244] on td "CERUTTI" at bounding box center [483, 244] width 96 height 27
copy td "CERUTTI"
click at [479, 245] on td "CERUTTI" at bounding box center [483, 244] width 96 height 27
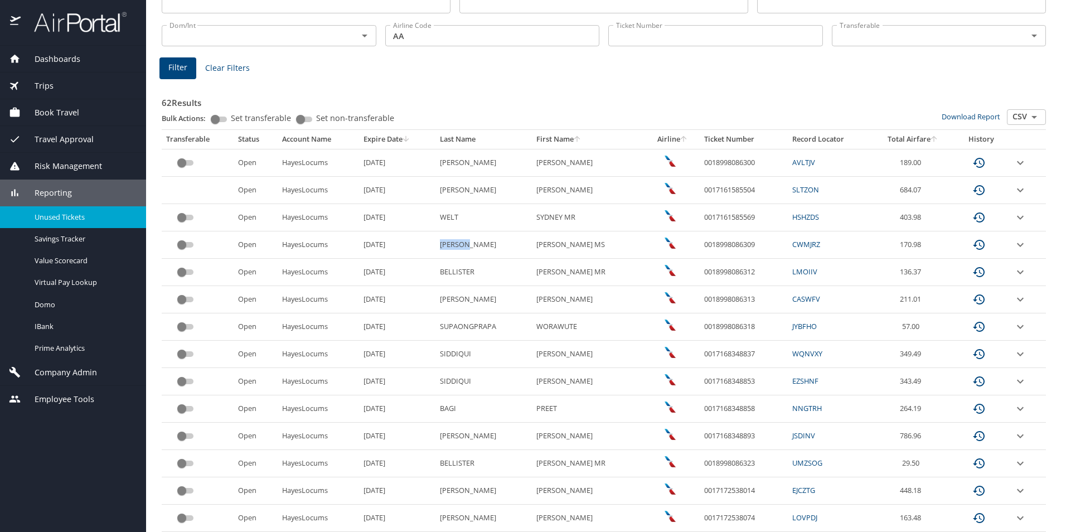
drag, startPoint x: 465, startPoint y: 244, endPoint x: 458, endPoint y: 243, distance: 7.3
click at [464, 244] on td "CERUTTI" at bounding box center [483, 244] width 96 height 27
click at [459, 243] on td "CERUTTI" at bounding box center [483, 244] width 96 height 27
drag, startPoint x: 468, startPoint y: 245, endPoint x: 438, endPoint y: 245, distance: 30.7
click at [438, 245] on td "CERUTTI" at bounding box center [483, 244] width 96 height 27
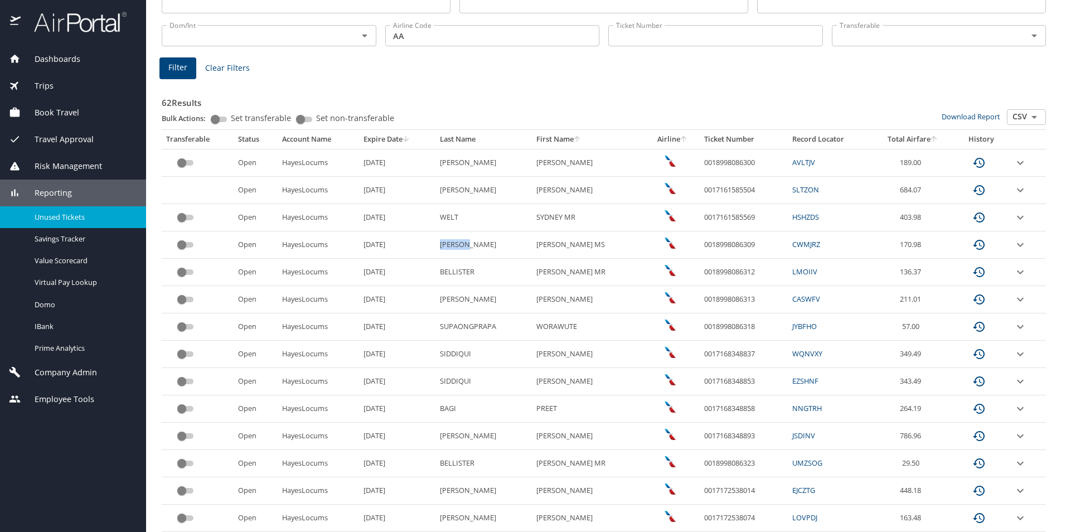
copy td "CERUTTI"
drag, startPoint x: 752, startPoint y: 246, endPoint x: 697, endPoint y: 245, distance: 55.2
click at [699, 245] on td "0018998086309" at bounding box center [743, 244] width 88 height 27
copy td "0018998086309"
click at [1013, 247] on icon "expand row" at bounding box center [1019, 244] width 13 height 13
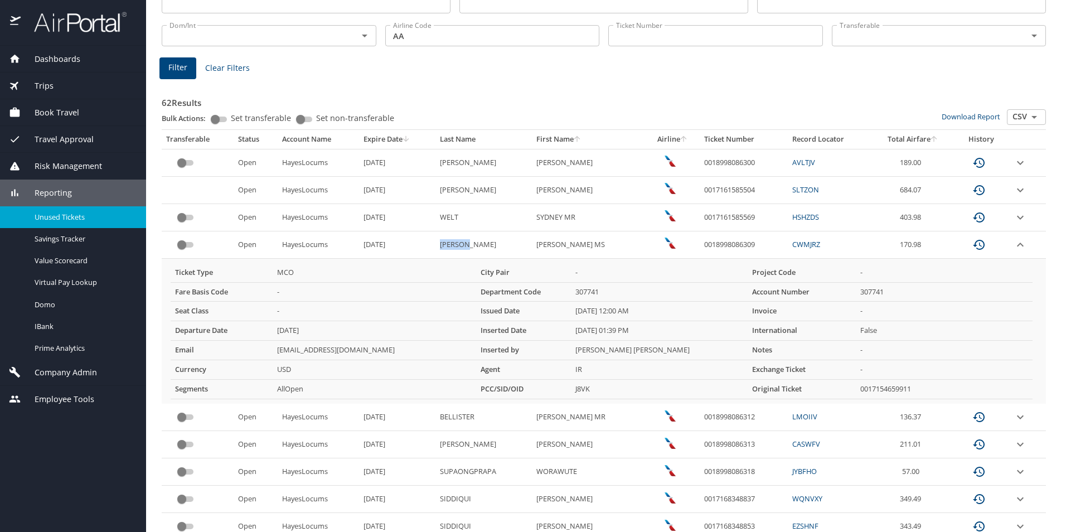
drag, startPoint x: 467, startPoint y: 246, endPoint x: 438, endPoint y: 247, distance: 29.0
click at [438, 247] on td "CERUTTI" at bounding box center [483, 244] width 96 height 27
copy td "CERUTTI"
drag, startPoint x: 528, startPoint y: 247, endPoint x: 560, endPoint y: 246, distance: 31.2
click at [560, 246] on MS "JENNIFER MS" at bounding box center [589, 244] width 114 height 27
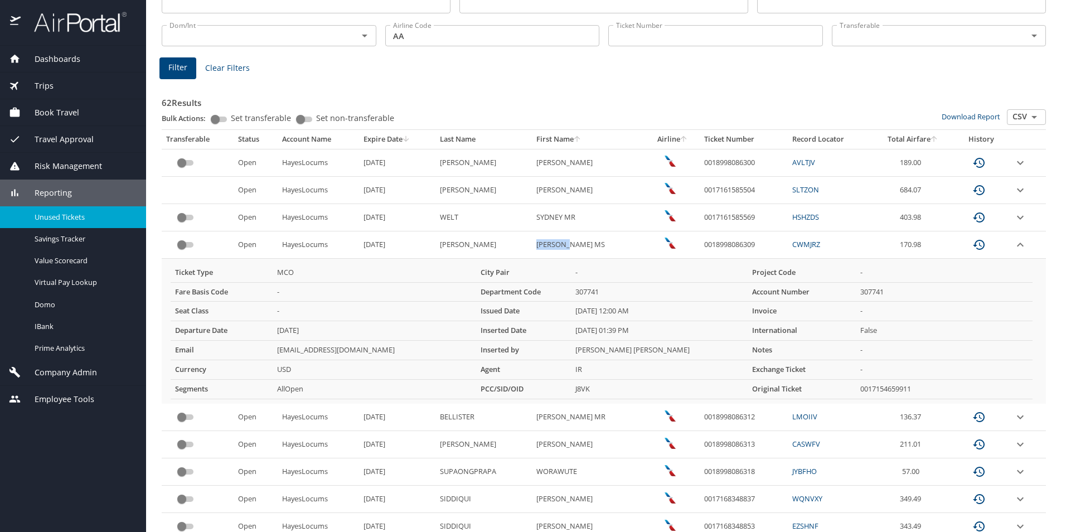
copy MS "JENNIFER"
drag, startPoint x: 743, startPoint y: 245, endPoint x: 699, endPoint y: 247, distance: 44.1
click at [699, 247] on td "0018998086309" at bounding box center [743, 244] width 88 height 27
copy td "0018998086309"
click at [1013, 245] on icon "expand row" at bounding box center [1019, 244] width 13 height 13
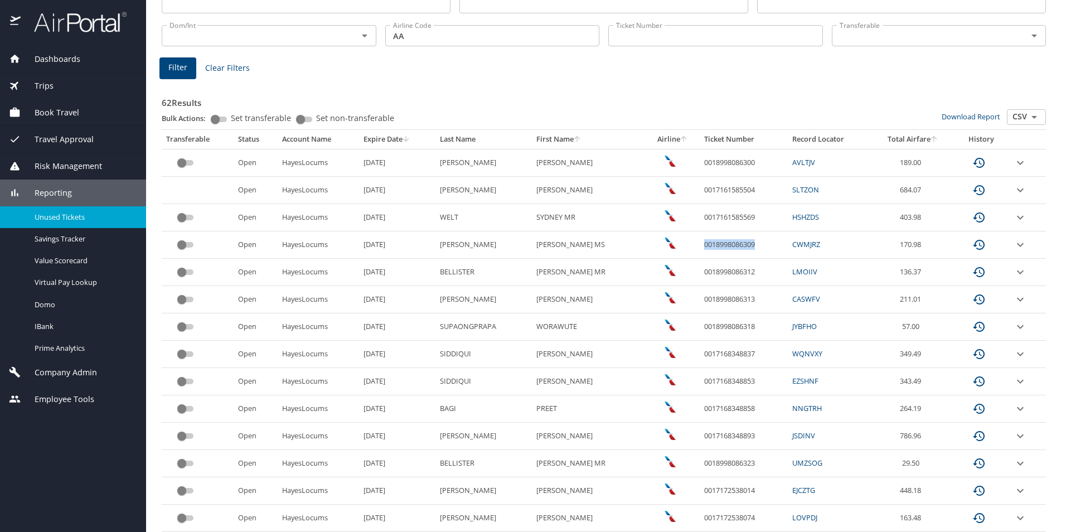
click at [1013, 271] on icon "expand row" at bounding box center [1019, 271] width 13 height 13
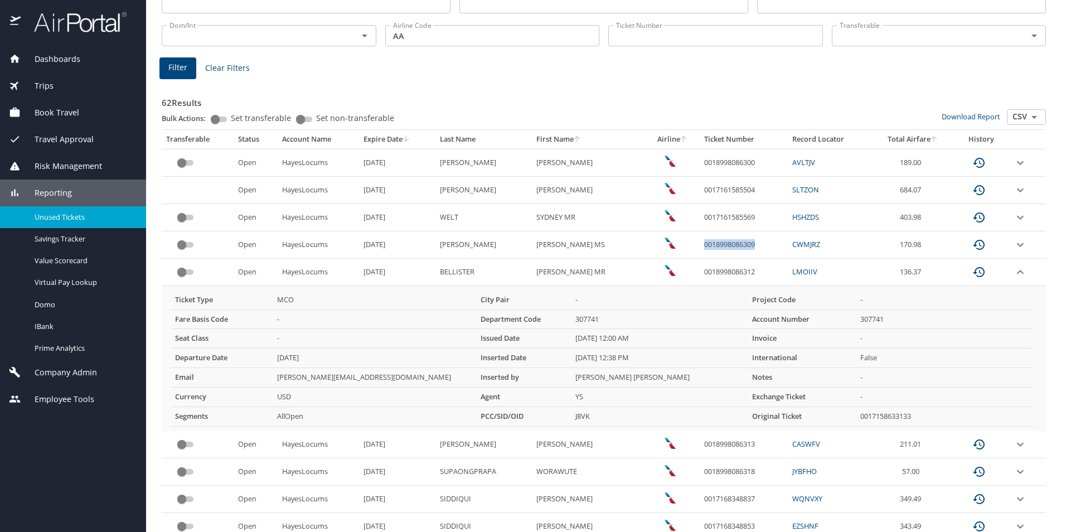
click at [1013, 270] on icon "expand row" at bounding box center [1019, 271] width 13 height 13
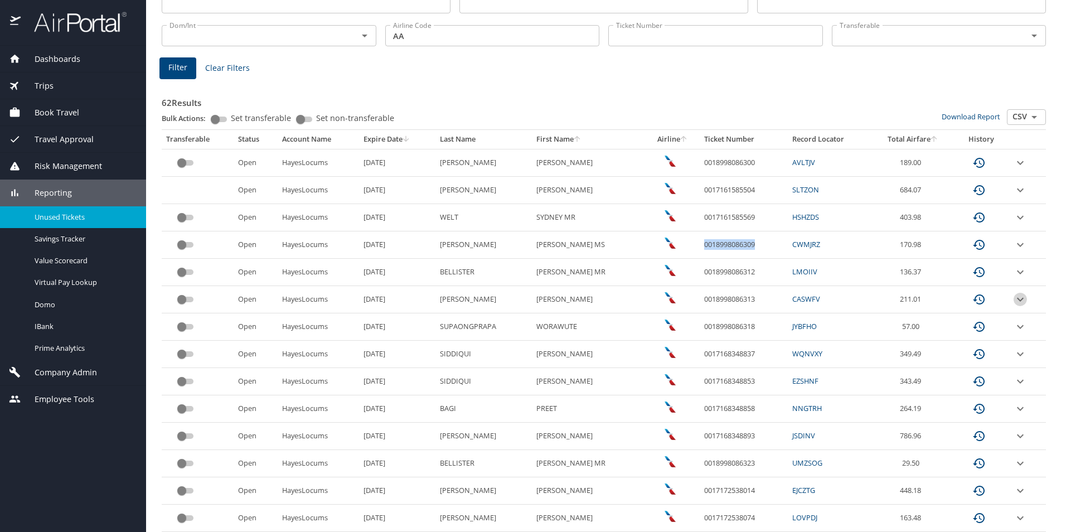
click at [1017, 300] on icon "expand row" at bounding box center [1020, 299] width 7 height 4
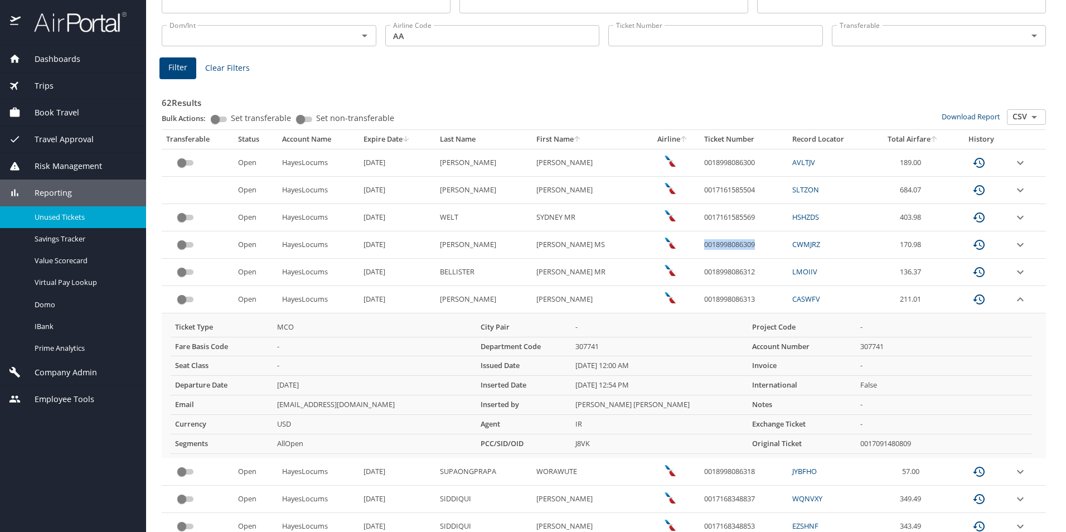
click at [1013, 299] on icon "expand row" at bounding box center [1019, 299] width 13 height 13
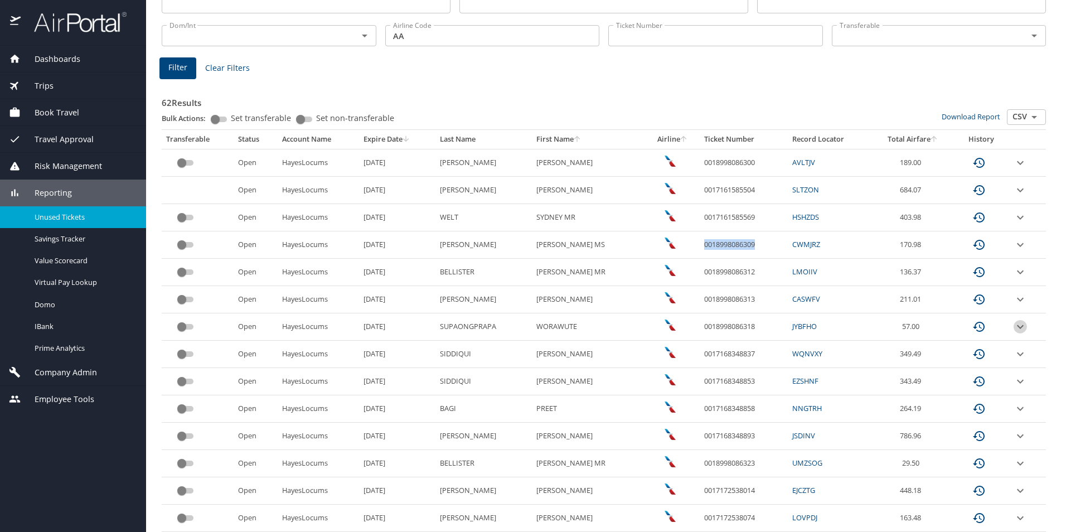
click at [1013, 326] on icon "expand row" at bounding box center [1019, 326] width 13 height 13
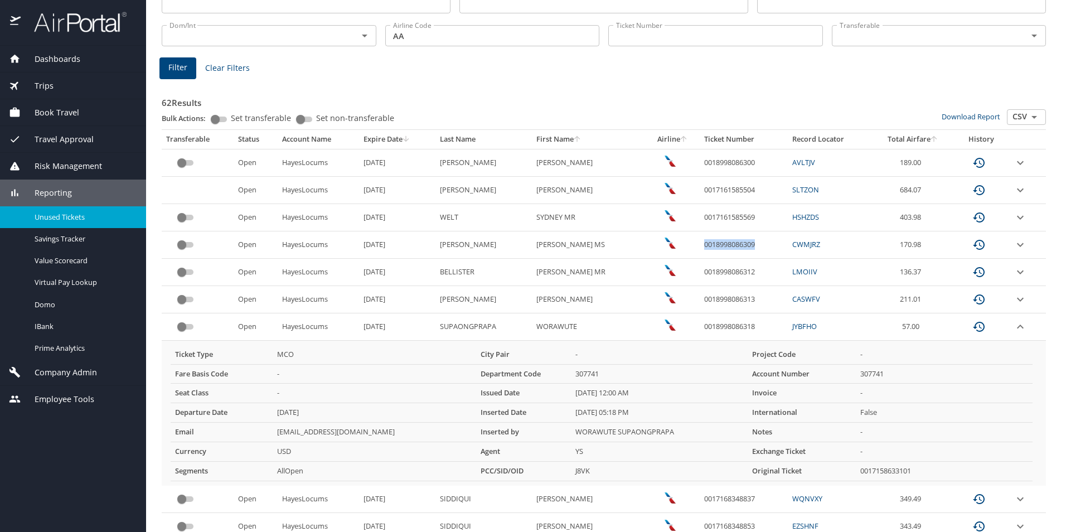
click at [1013, 326] on icon "expand row" at bounding box center [1019, 326] width 13 height 13
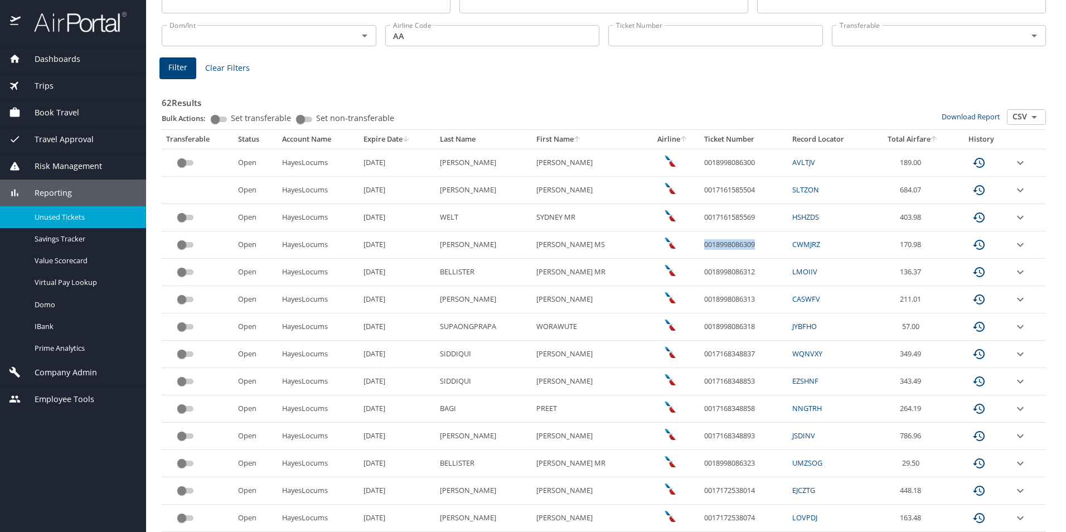
scroll to position [165, 0]
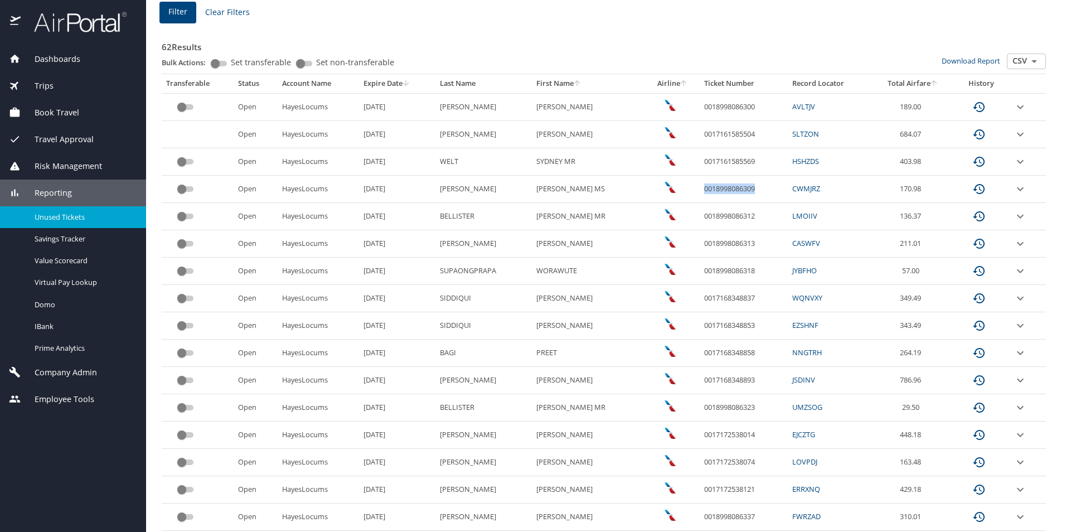
click at [1017, 299] on icon "expand row" at bounding box center [1020, 298] width 7 height 4
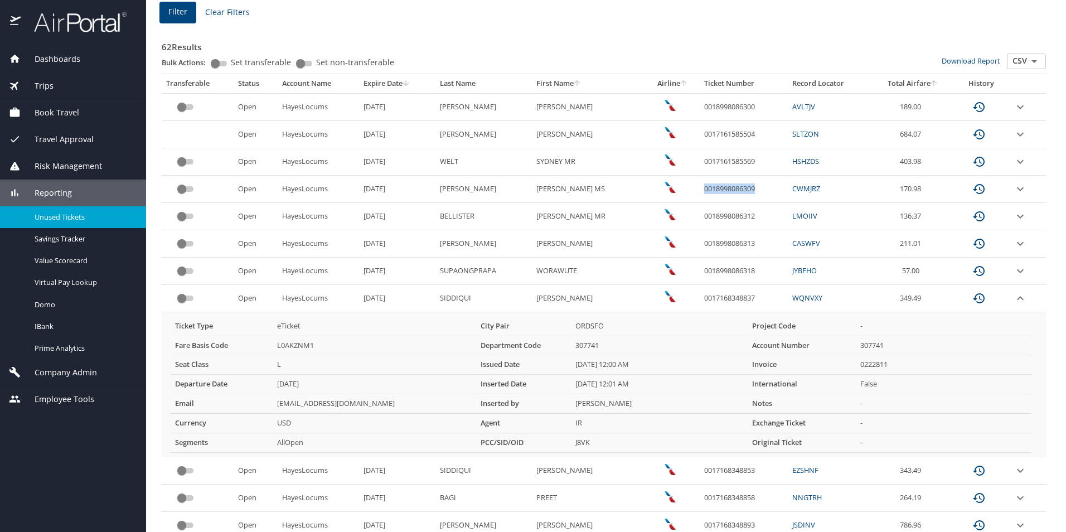
click at [1013, 299] on icon "expand row" at bounding box center [1019, 298] width 13 height 13
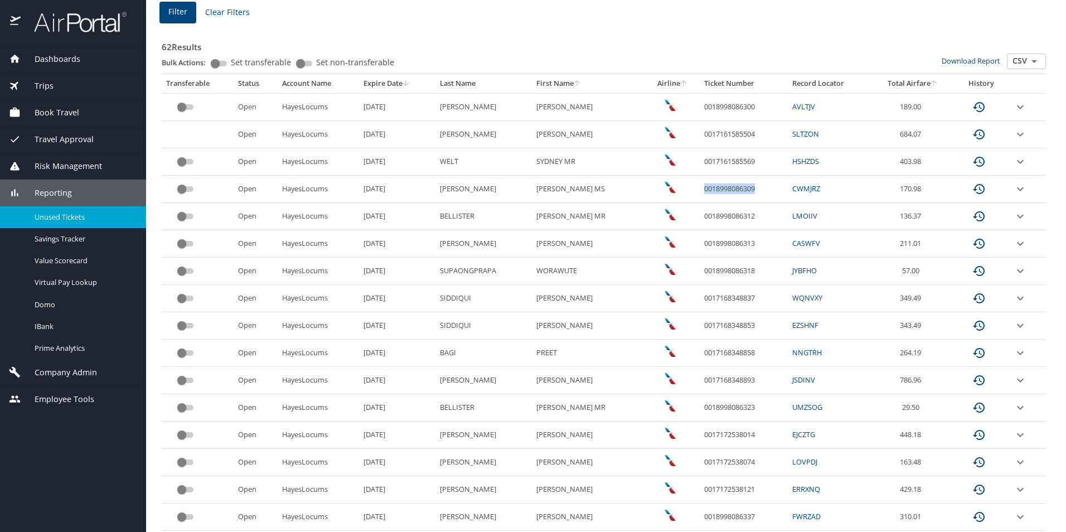
click at [1013, 322] on icon "expand row" at bounding box center [1019, 325] width 13 height 13
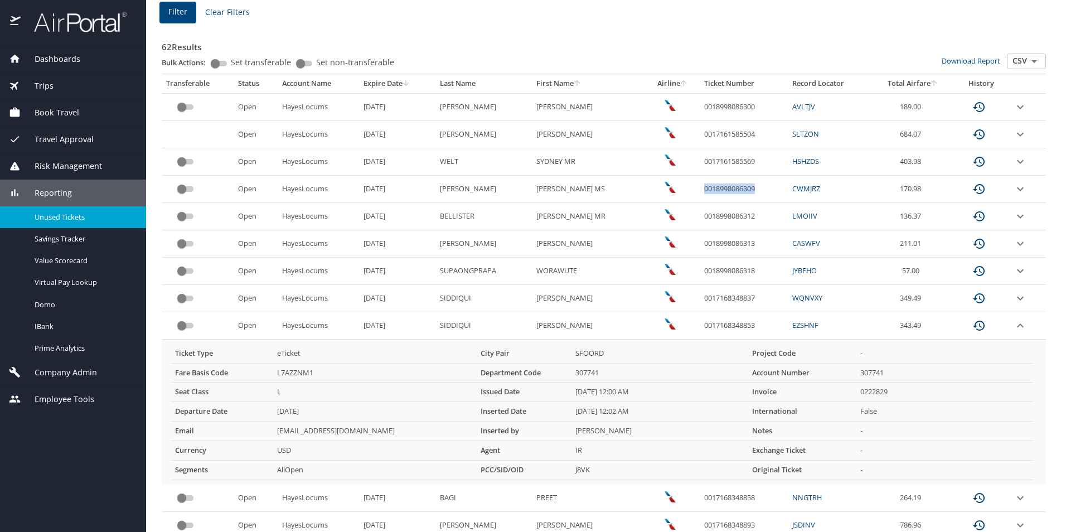
click at [1013, 322] on icon "expand row" at bounding box center [1019, 325] width 13 height 13
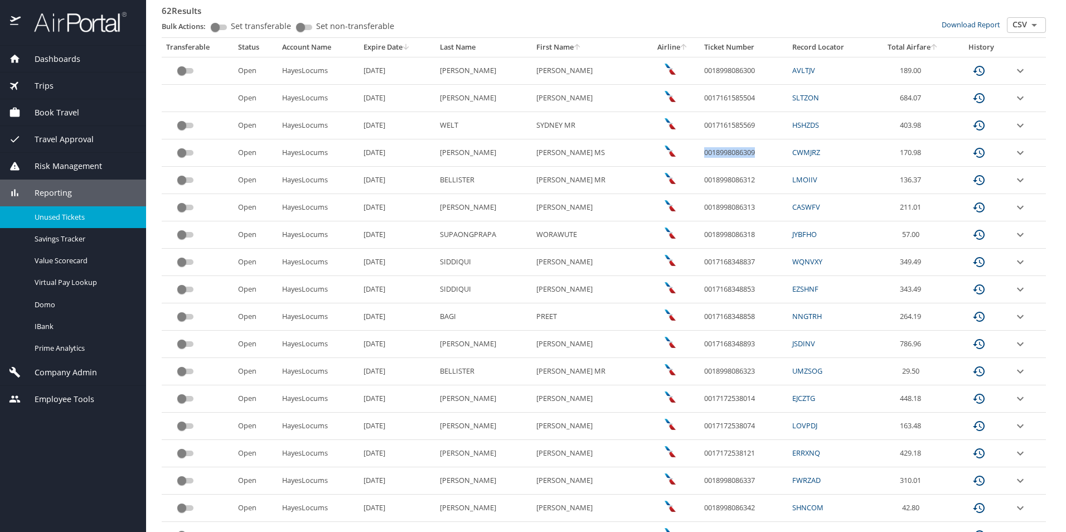
scroll to position [221, 0]
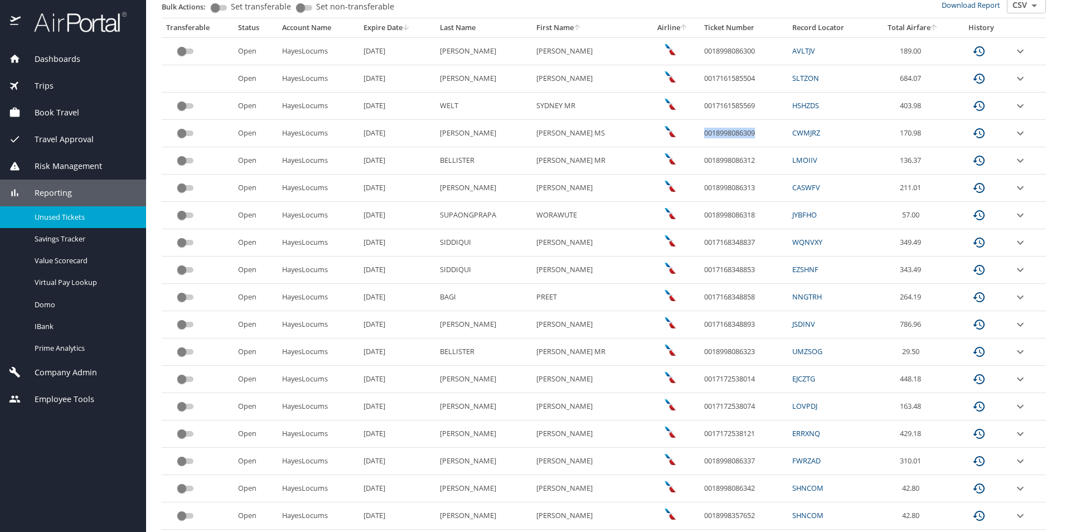
click at [1013, 295] on icon "expand row" at bounding box center [1019, 296] width 13 height 13
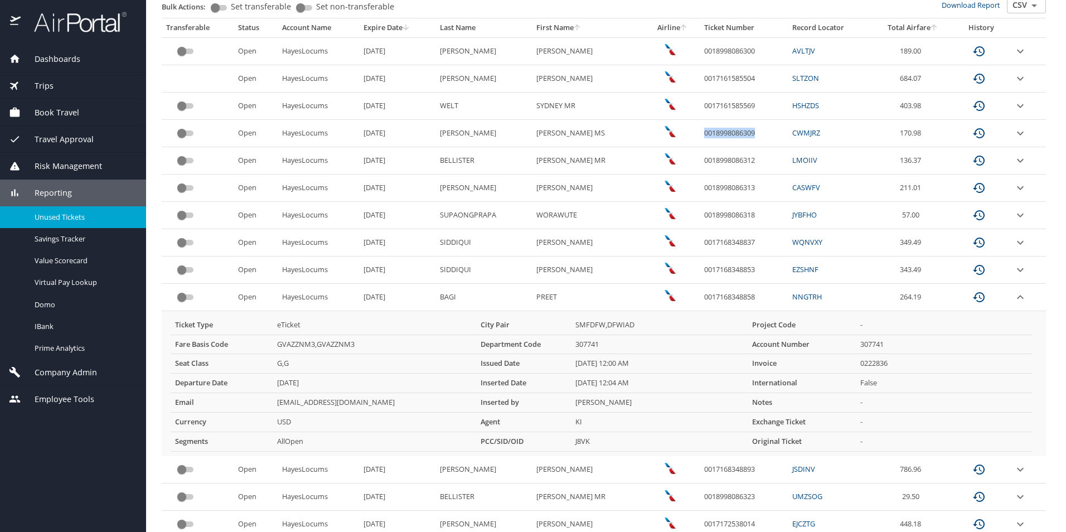
click at [1013, 295] on icon "expand row" at bounding box center [1019, 296] width 13 height 13
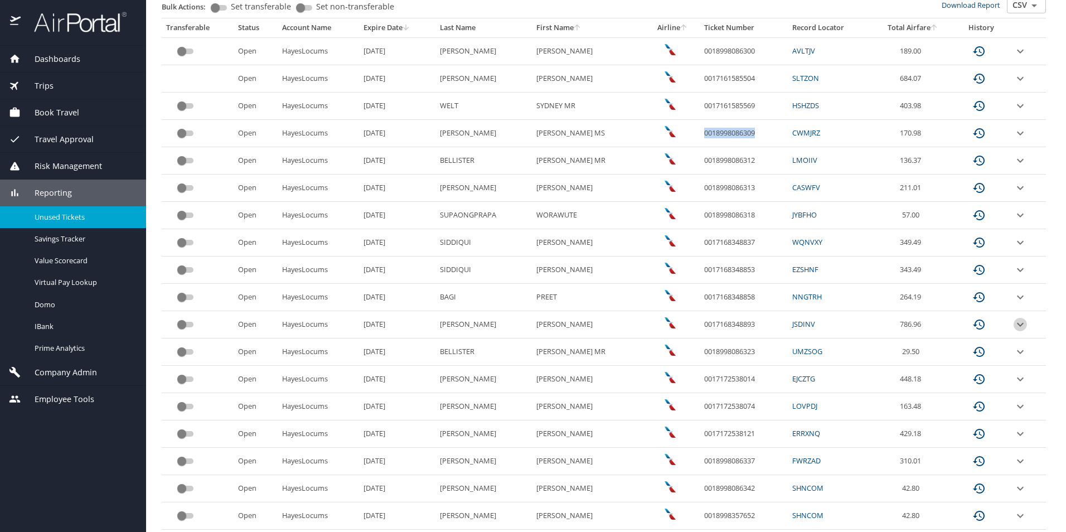
click at [1013, 330] on icon "expand row" at bounding box center [1019, 324] width 13 height 13
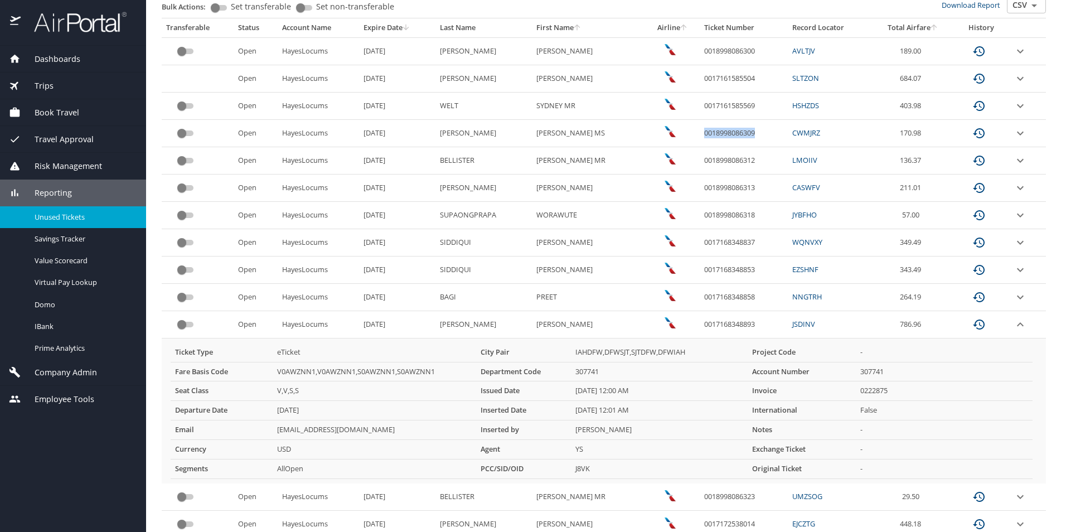
click at [1013, 327] on icon "expand row" at bounding box center [1019, 324] width 13 height 13
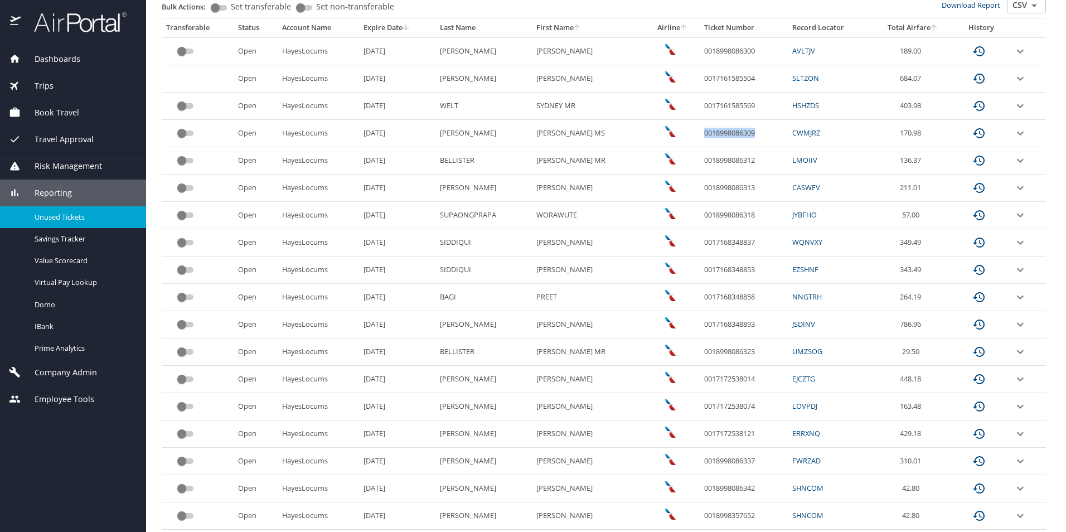
click at [1017, 353] on icon "expand row" at bounding box center [1020, 351] width 7 height 4
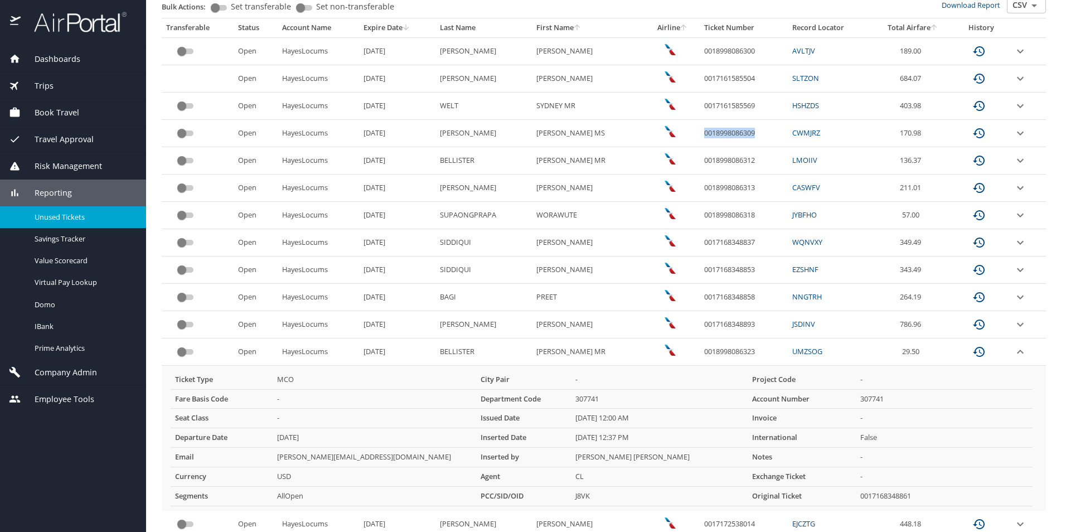
click at [1013, 353] on icon "expand row" at bounding box center [1019, 351] width 13 height 13
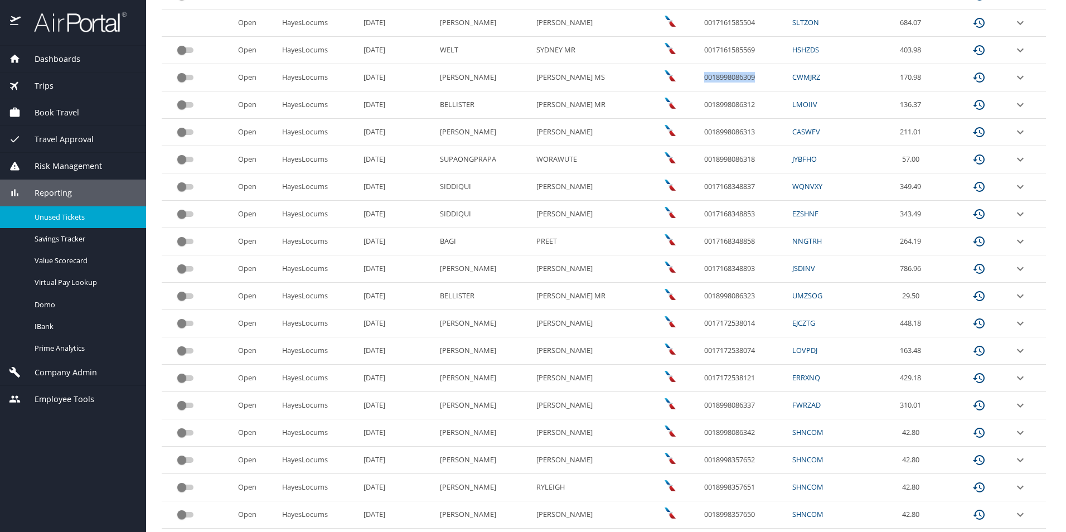
scroll to position [332, 0]
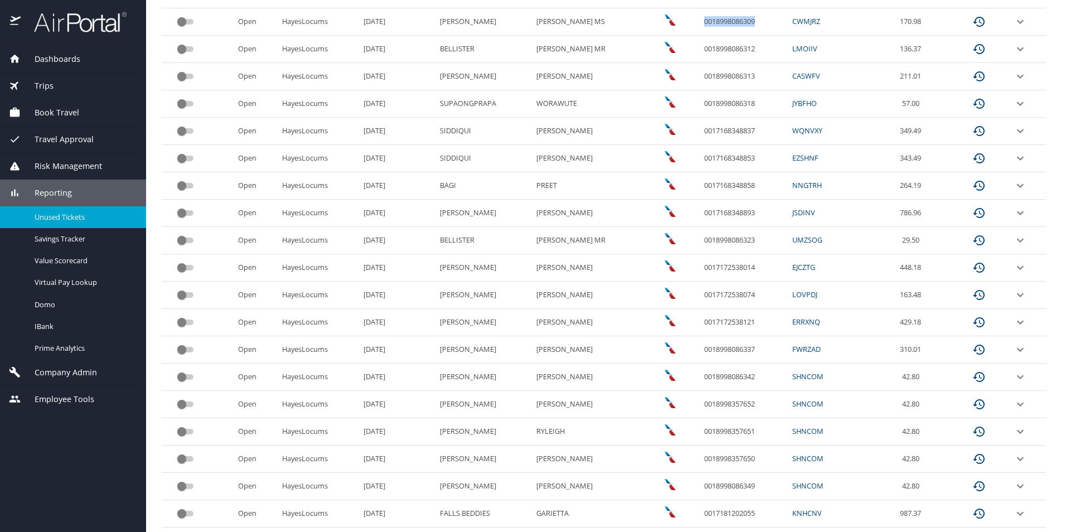
click at [1013, 269] on icon "expand row" at bounding box center [1019, 267] width 13 height 13
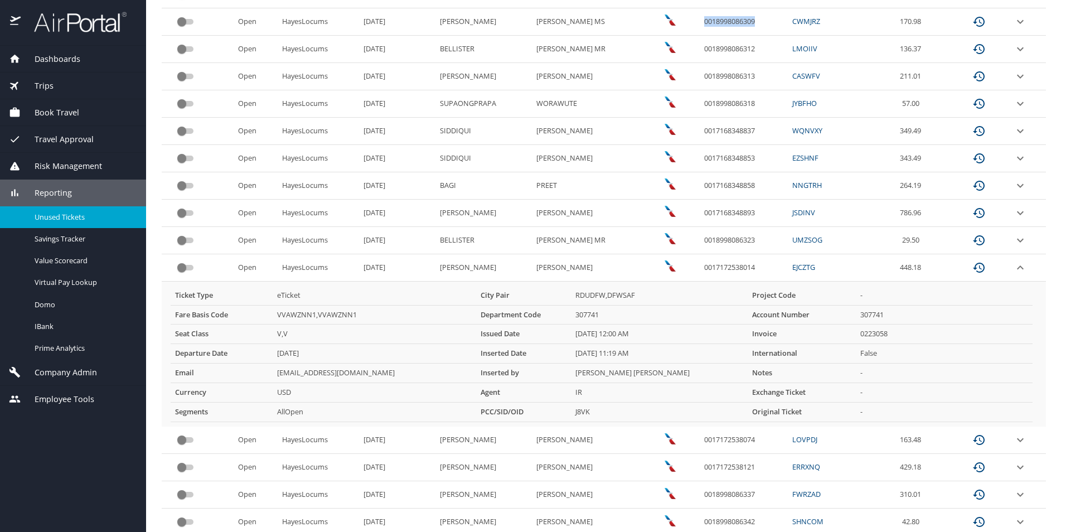
click at [1013, 269] on icon "expand row" at bounding box center [1019, 267] width 13 height 13
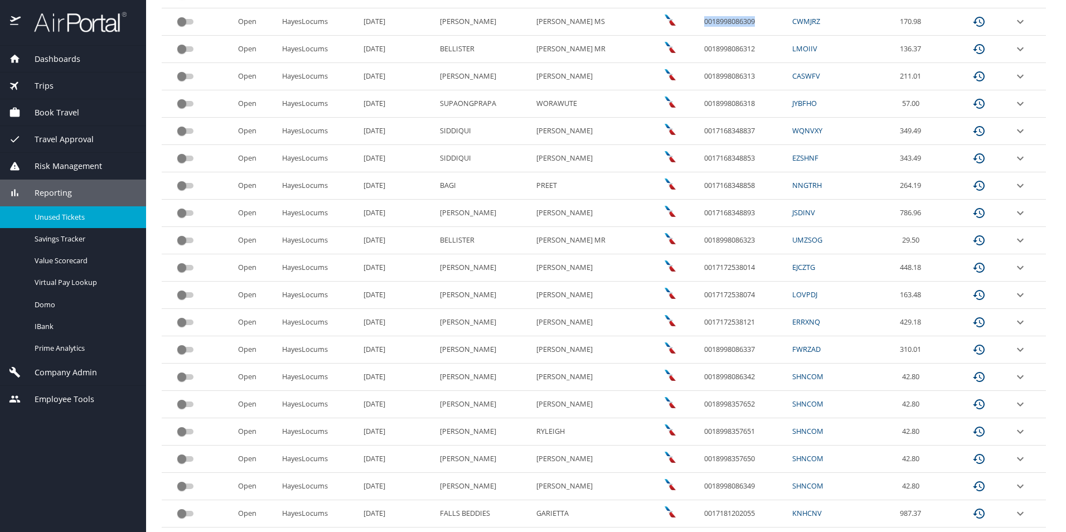
click at [1013, 295] on icon "expand row" at bounding box center [1019, 294] width 13 height 13
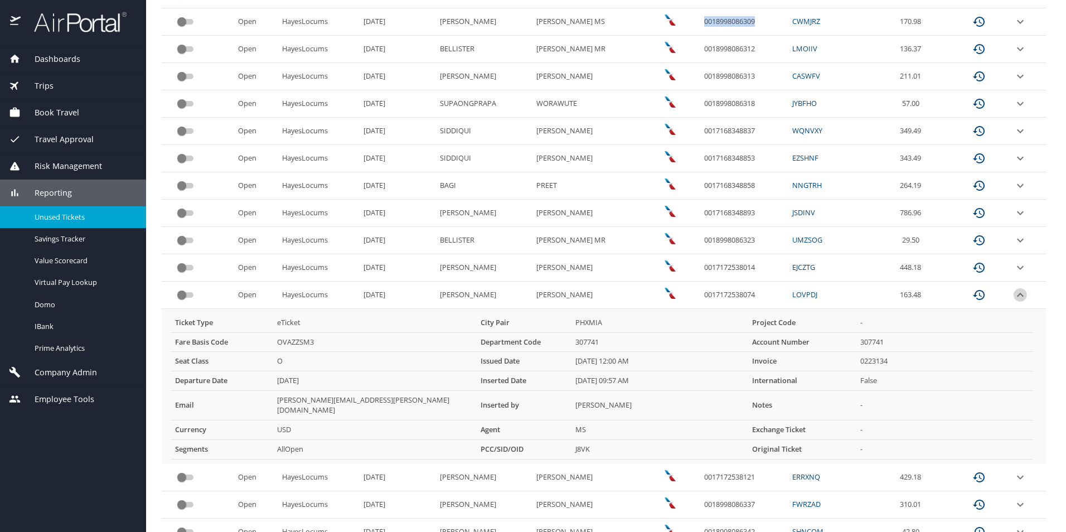
click at [1017, 295] on icon "expand row" at bounding box center [1020, 295] width 7 height 4
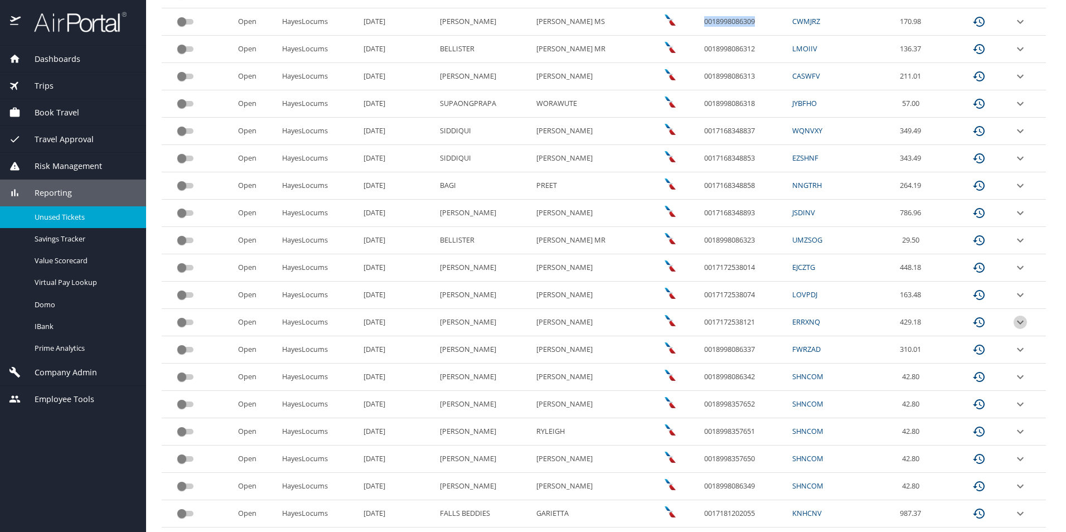
click at [1013, 323] on icon "expand row" at bounding box center [1019, 321] width 13 height 13
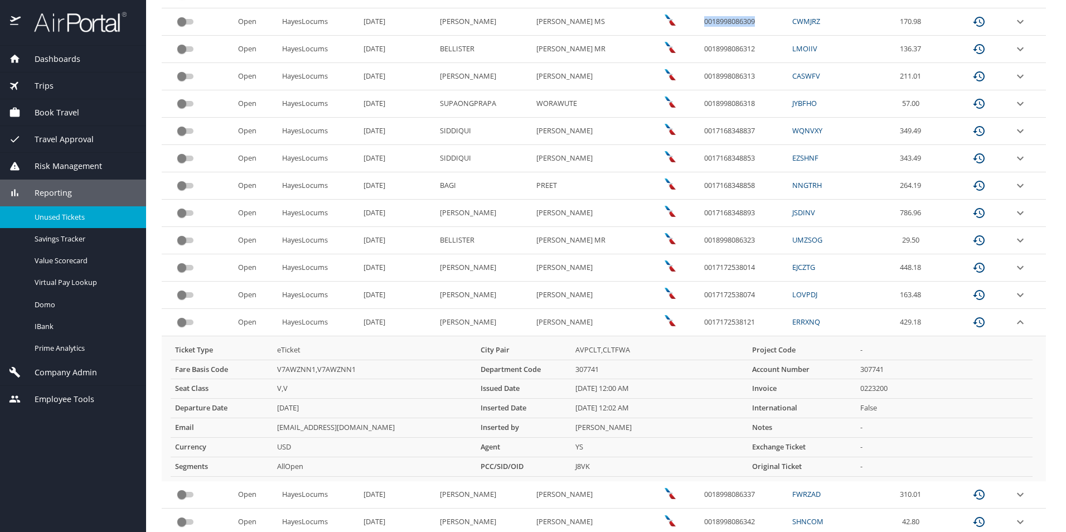
click at [1013, 323] on icon "expand row" at bounding box center [1019, 321] width 13 height 13
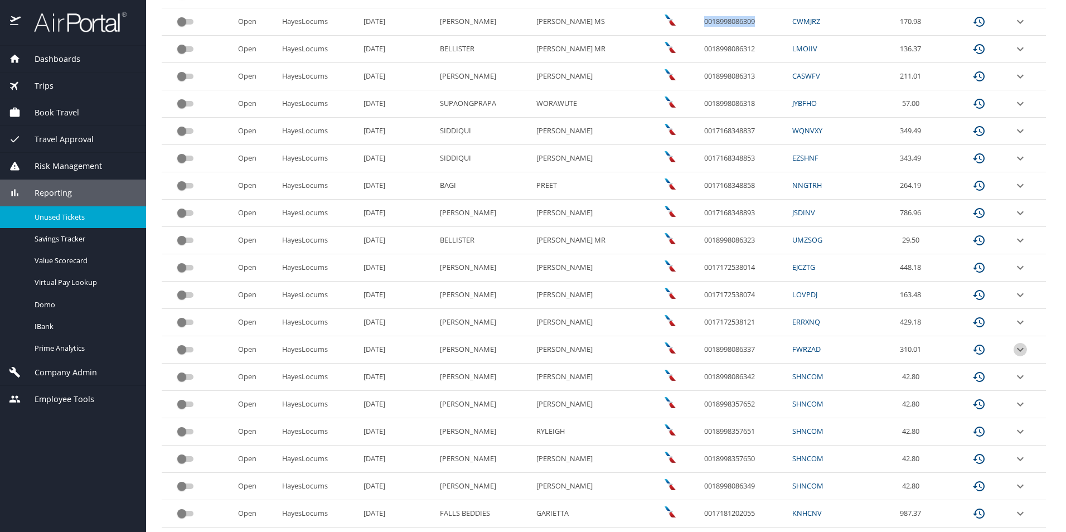
click at [1013, 347] on icon "expand row" at bounding box center [1019, 349] width 13 height 13
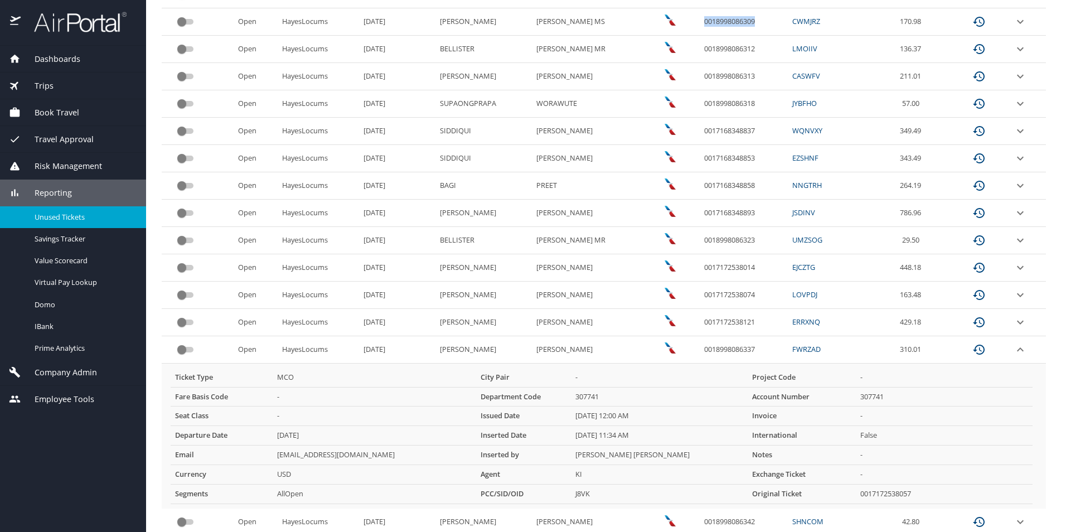
click at [1013, 347] on icon "expand row" at bounding box center [1019, 349] width 13 height 13
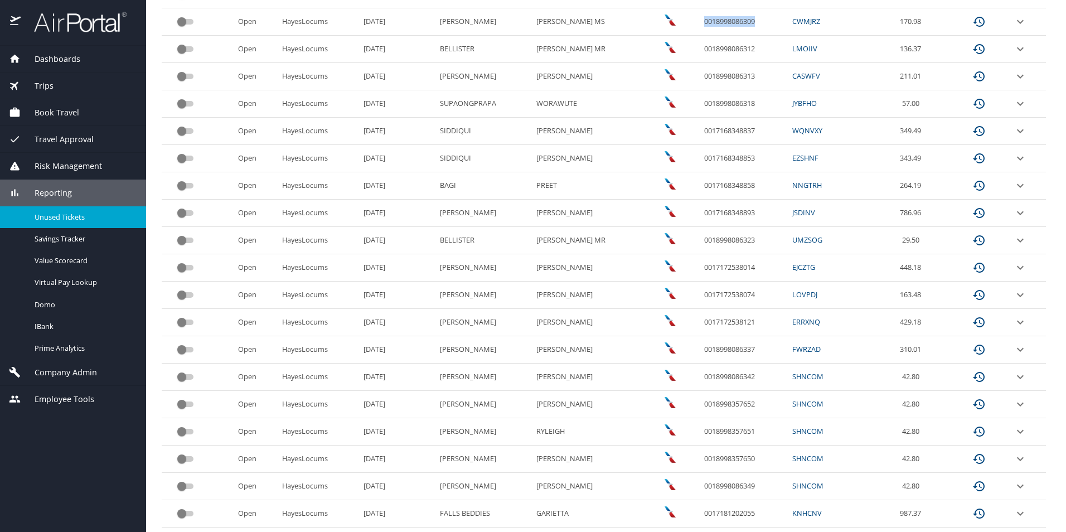
scroll to position [388, 0]
click at [1017, 458] on icon "expand row" at bounding box center [1020, 457] width 7 height 4
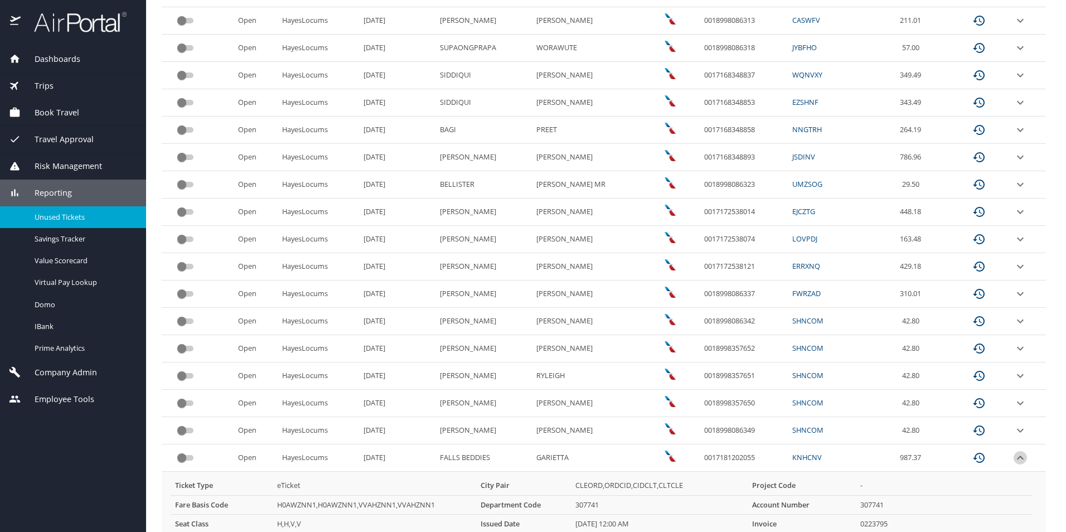
click at [1017, 458] on icon "expand row" at bounding box center [1020, 457] width 7 height 4
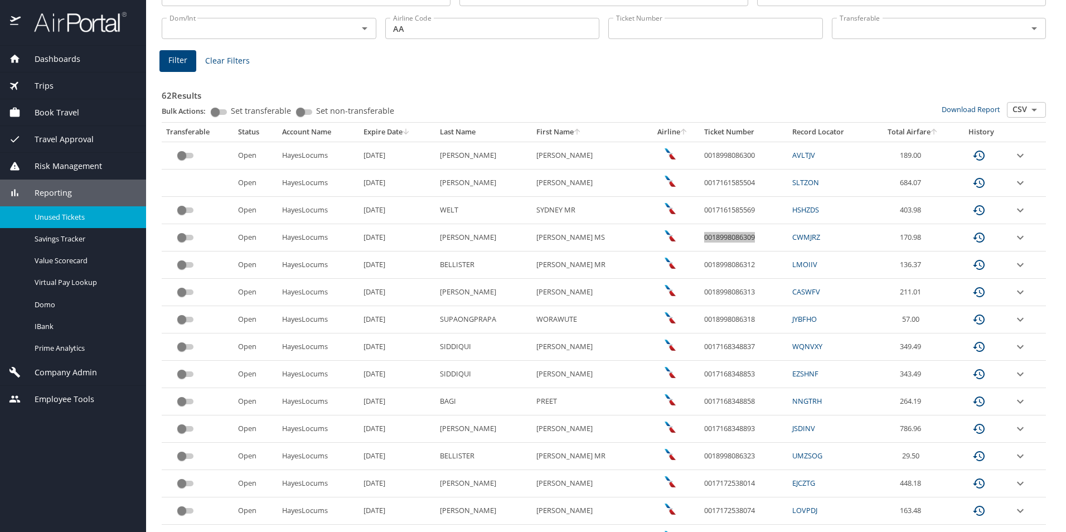
scroll to position [109, 0]
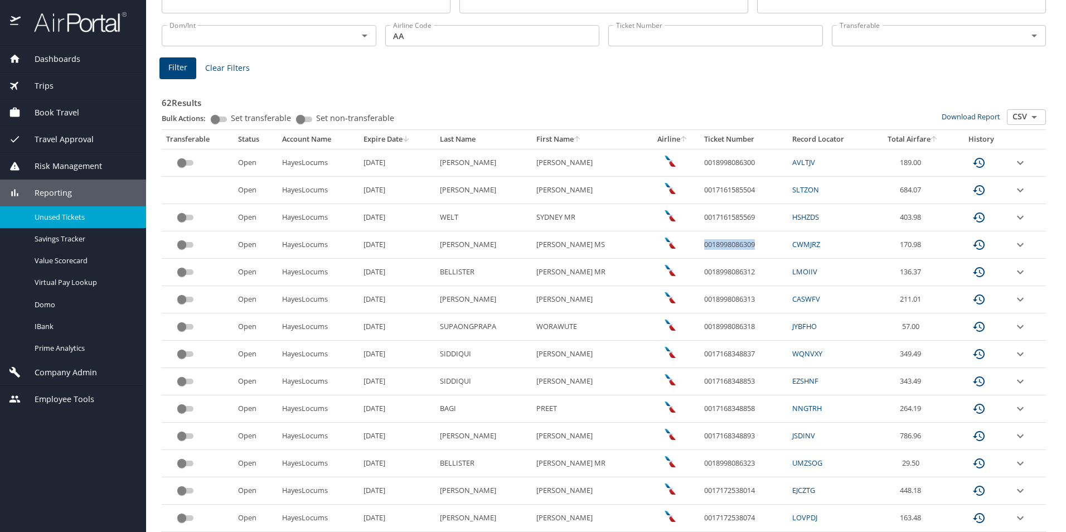
click at [1013, 273] on icon "expand row" at bounding box center [1019, 271] width 13 height 13
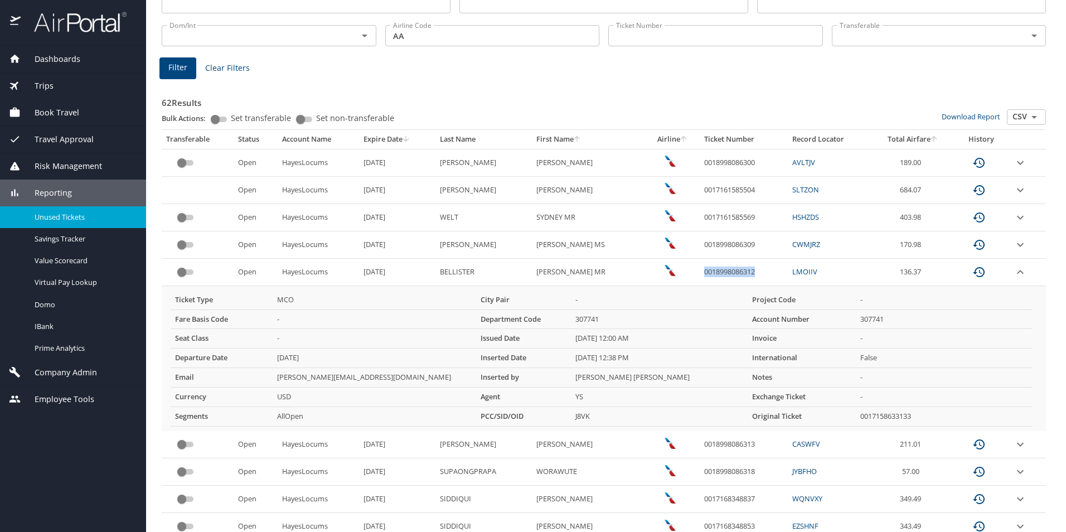
drag, startPoint x: 760, startPoint y: 270, endPoint x: 698, endPoint y: 273, distance: 61.4
click at [699, 273] on td "0018998086312" at bounding box center [743, 272] width 88 height 27
drag, startPoint x: 467, startPoint y: 273, endPoint x: 439, endPoint y: 270, distance: 28.6
click at [439, 270] on td "BELLISTER" at bounding box center [483, 272] width 96 height 27
drag, startPoint x: 536, startPoint y: 271, endPoint x: 546, endPoint y: 273, distance: 10.2
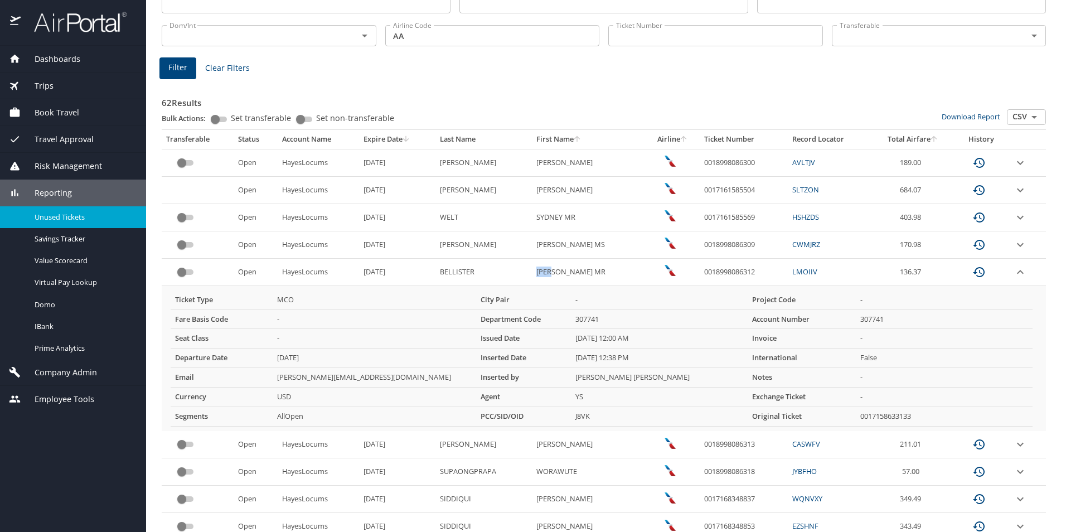
click at [546, 273] on MR "SETH MR" at bounding box center [589, 272] width 114 height 27
drag, startPoint x: 756, startPoint y: 271, endPoint x: 699, endPoint y: 271, distance: 57.4
click at [699, 271] on td "0018998086312" at bounding box center [743, 272] width 88 height 27
drag, startPoint x: 473, startPoint y: 272, endPoint x: 437, endPoint y: 271, distance: 36.2
click at [437, 271] on td "BELLISTER" at bounding box center [483, 272] width 96 height 27
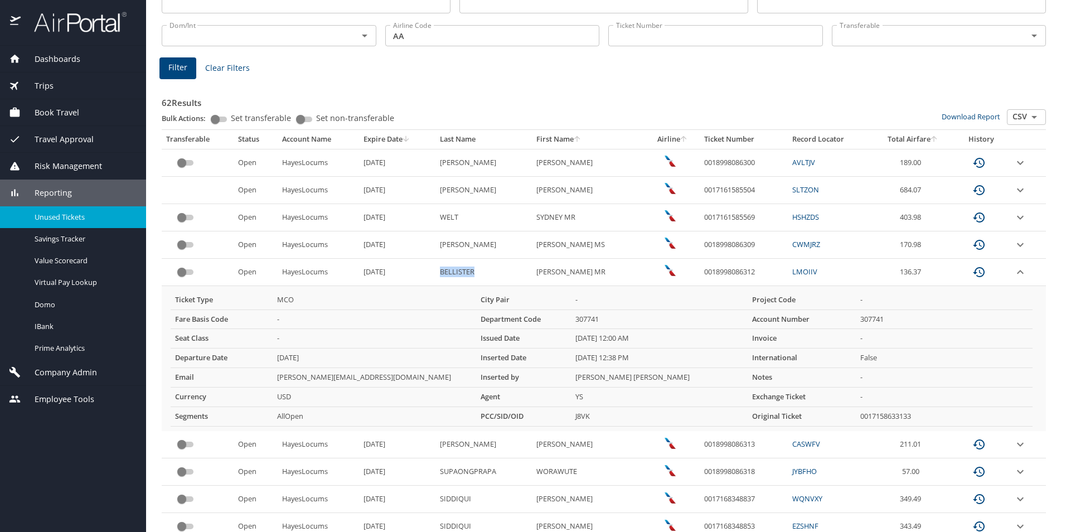
click at [1013, 274] on icon "expand row" at bounding box center [1019, 271] width 13 height 13
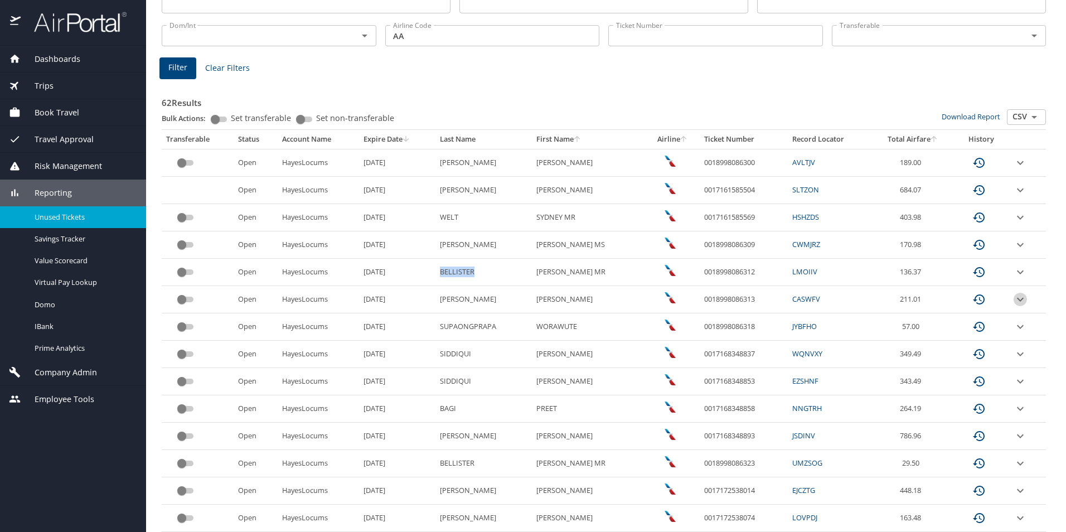
click at [1013, 298] on icon "expand row" at bounding box center [1019, 299] width 13 height 13
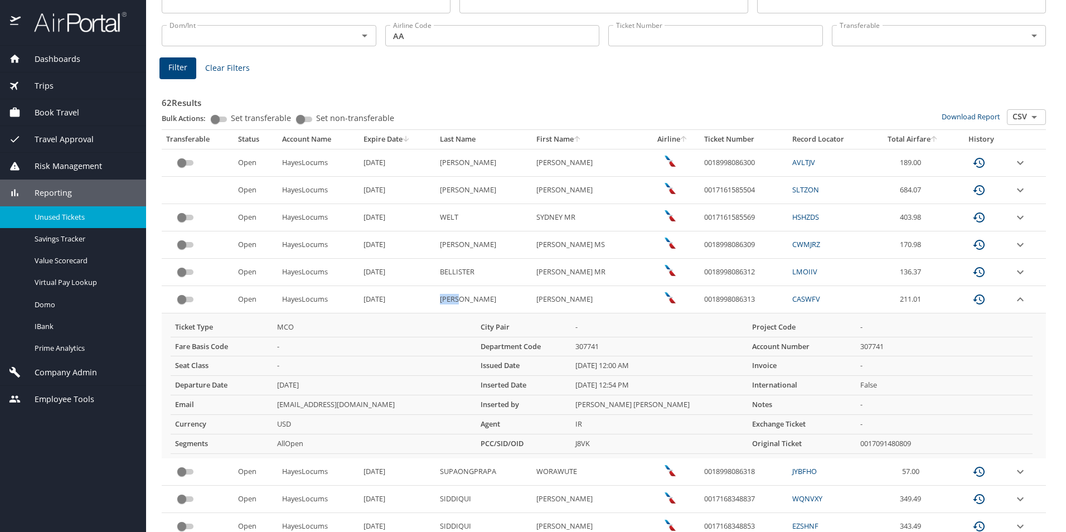
drag, startPoint x: 464, startPoint y: 301, endPoint x: 435, endPoint y: 299, distance: 29.0
click at [435, 299] on td "BEEBE" at bounding box center [483, 299] width 96 height 27
click at [802, 298] on link "CASWFV" at bounding box center [806, 299] width 28 height 10
click at [798, 300] on link "CASWFV" at bounding box center [806, 299] width 28 height 10
click at [469, 301] on td "BEEBE" at bounding box center [483, 299] width 96 height 27
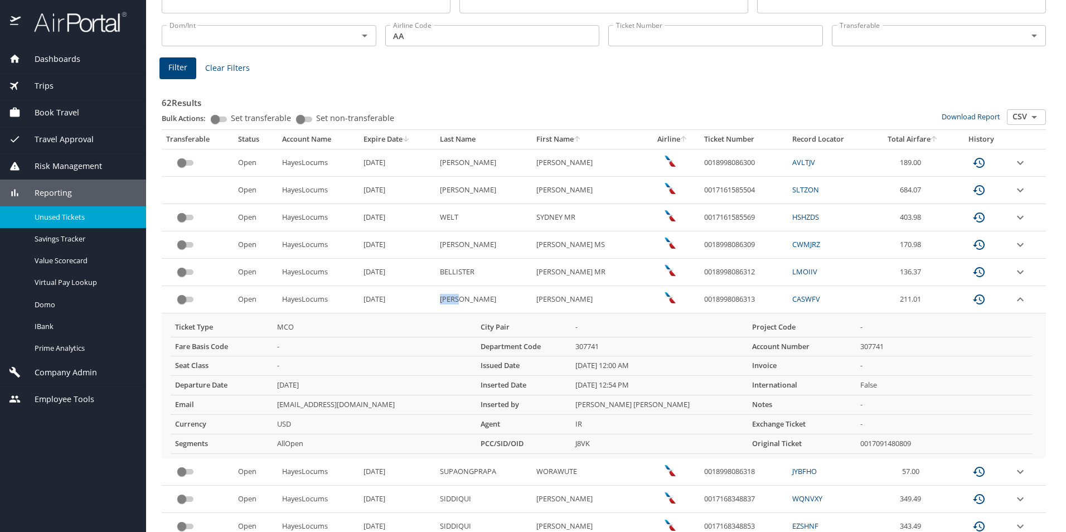
drag, startPoint x: 465, startPoint y: 303, endPoint x: 438, endPoint y: 303, distance: 27.9
click at [438, 303] on td "BEEBE" at bounding box center [483, 299] width 96 height 27
drag, startPoint x: 531, startPoint y: 298, endPoint x: 597, endPoint y: 301, distance: 66.4
click at [597, 301] on COURTENAY "LUCIUS COURTENAY" at bounding box center [589, 299] width 114 height 27
drag, startPoint x: 754, startPoint y: 298, endPoint x: 700, endPoint y: 301, distance: 54.1
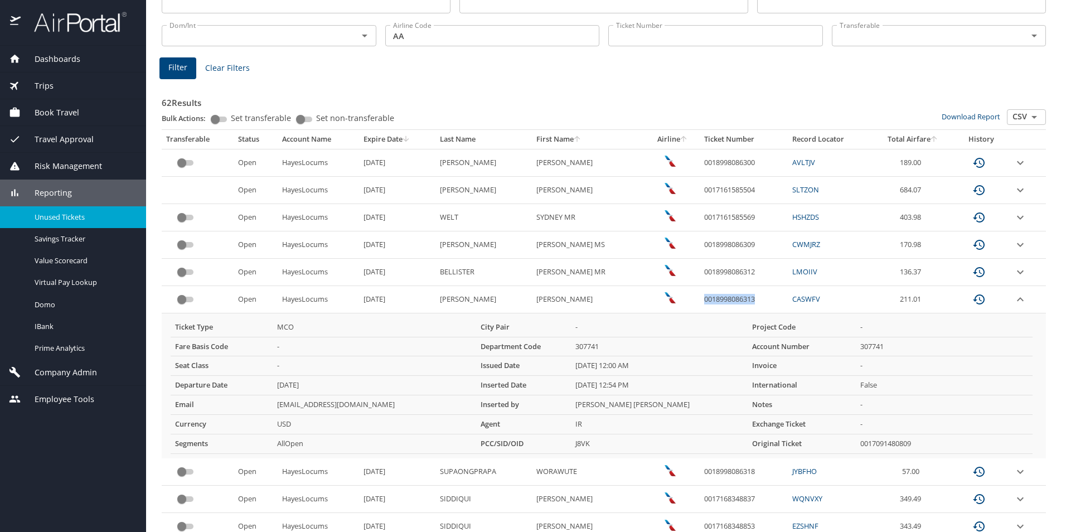
click at [700, 301] on td "0018998086313" at bounding box center [743, 299] width 88 height 27
click at [1013, 303] on icon "expand row" at bounding box center [1019, 299] width 13 height 13
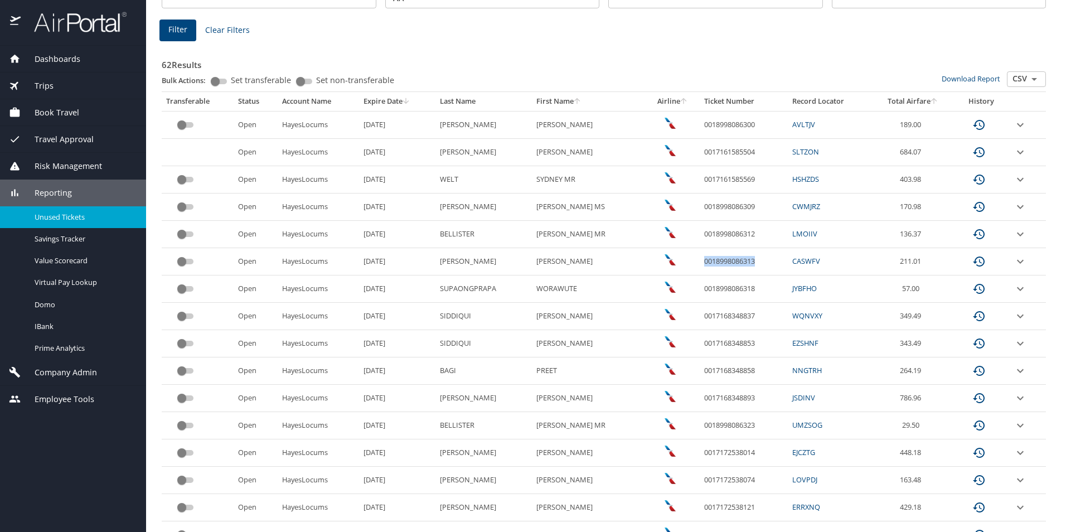
scroll to position [165, 0]
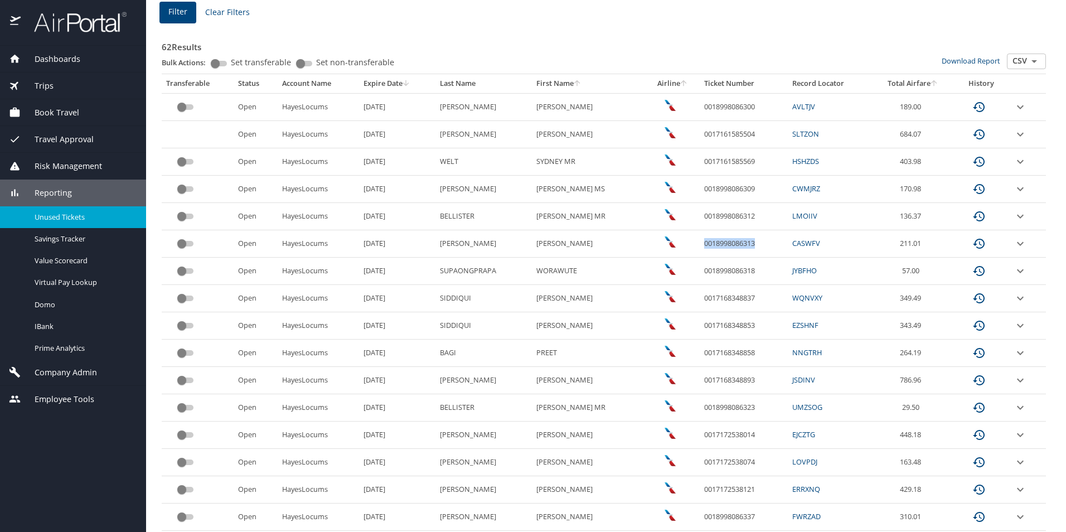
click at [1017, 273] on icon "expand row" at bounding box center [1020, 271] width 7 height 4
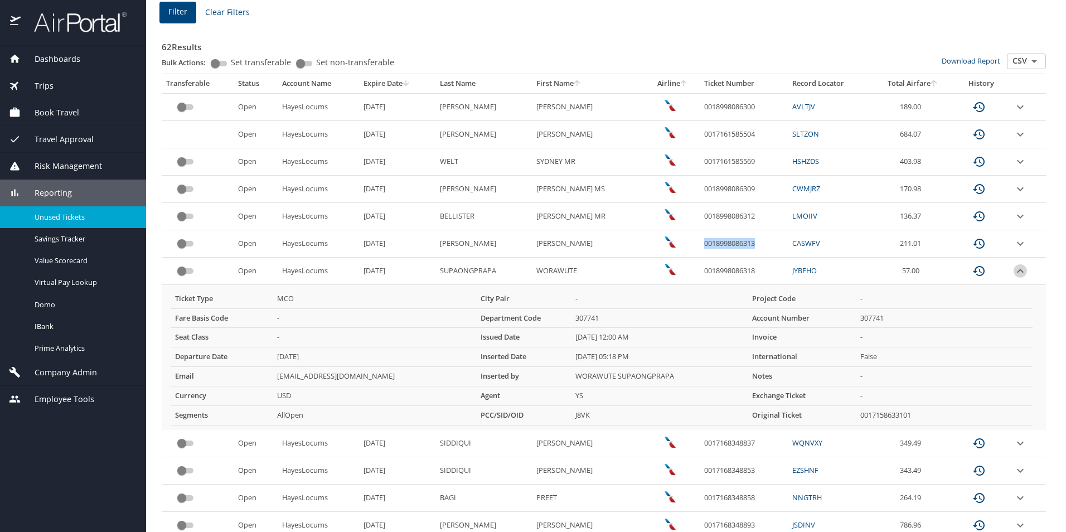
click at [1013, 273] on icon "expand row" at bounding box center [1019, 270] width 13 height 13
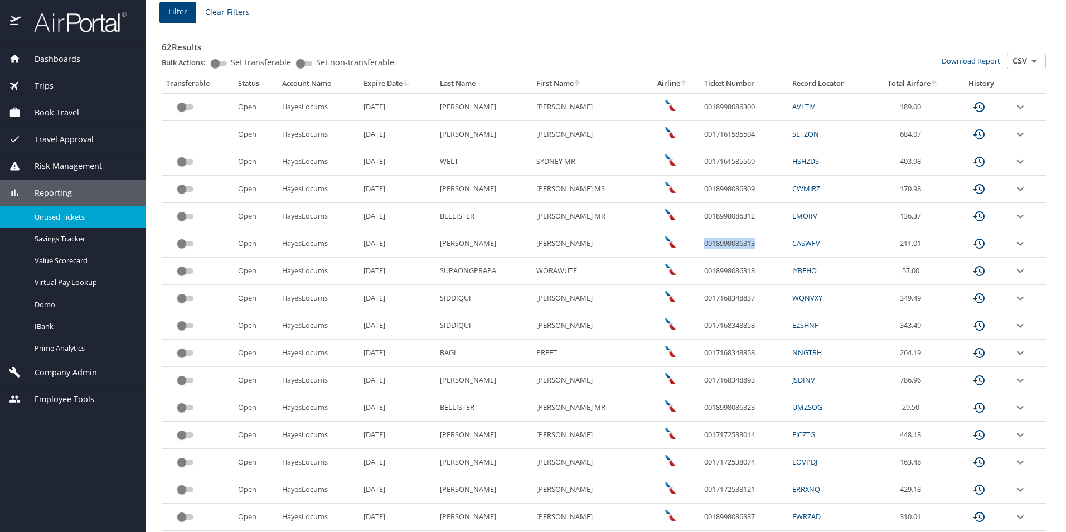
click at [1013, 301] on icon "expand row" at bounding box center [1019, 298] width 13 height 13
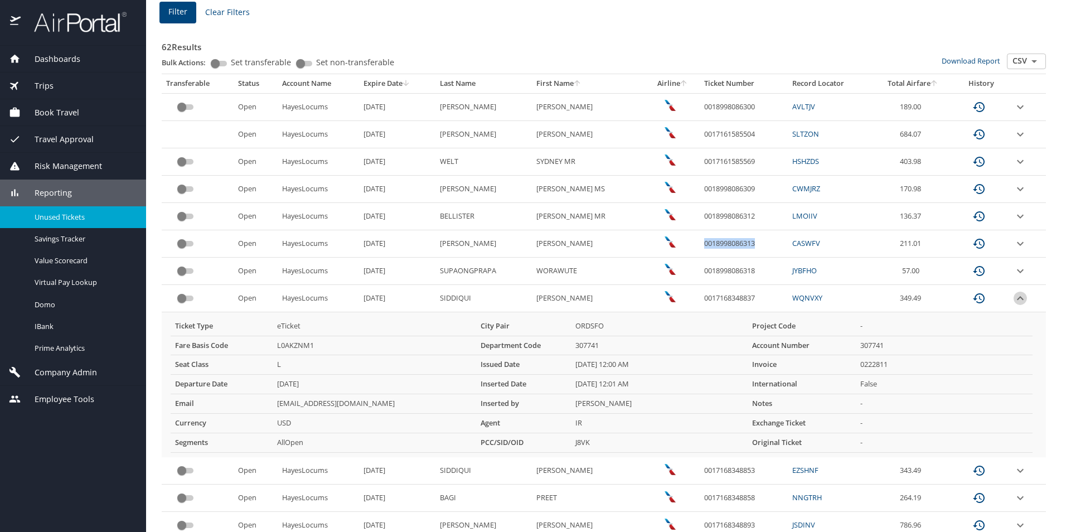
click at [1013, 301] on icon "expand row" at bounding box center [1019, 298] width 13 height 13
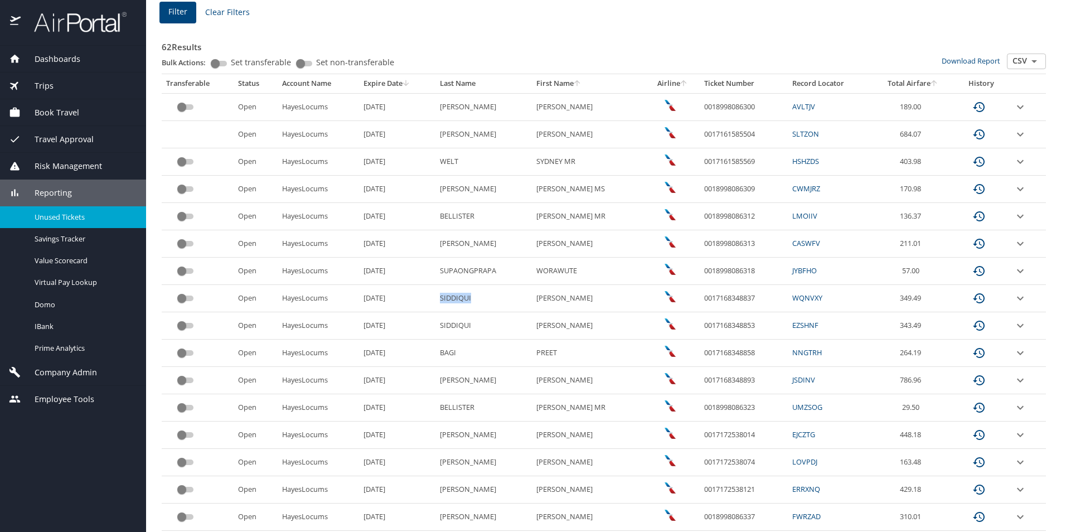
drag, startPoint x: 455, startPoint y: 300, endPoint x: 436, endPoint y: 300, distance: 19.5
click at [436, 300] on td "SIDDIQUI" at bounding box center [483, 298] width 96 height 27
click at [794, 298] on link "WQNVXY" at bounding box center [807, 298] width 30 height 10
click at [1013, 298] on icon "expand row" at bounding box center [1019, 298] width 13 height 13
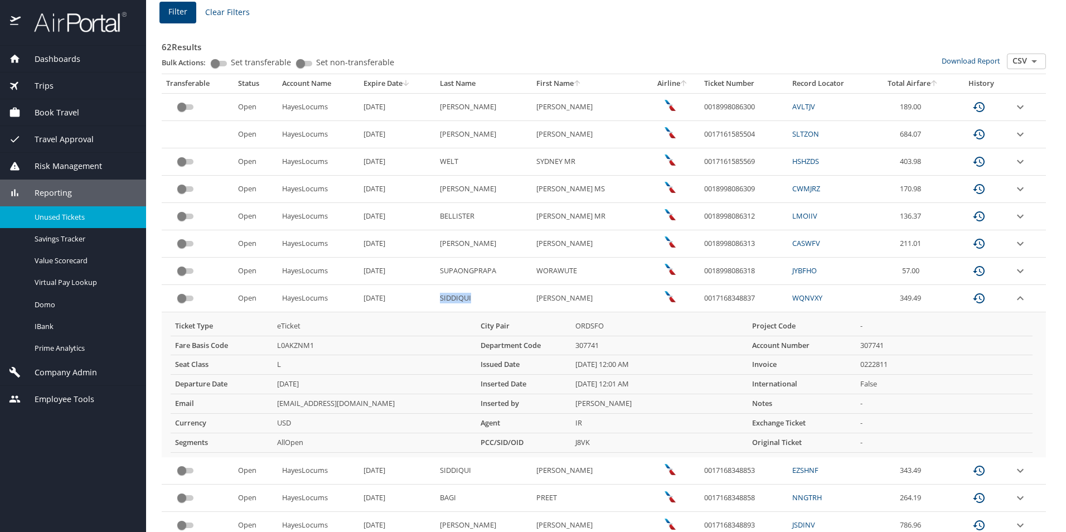
click at [1013, 298] on icon "expand row" at bounding box center [1019, 298] width 13 height 13
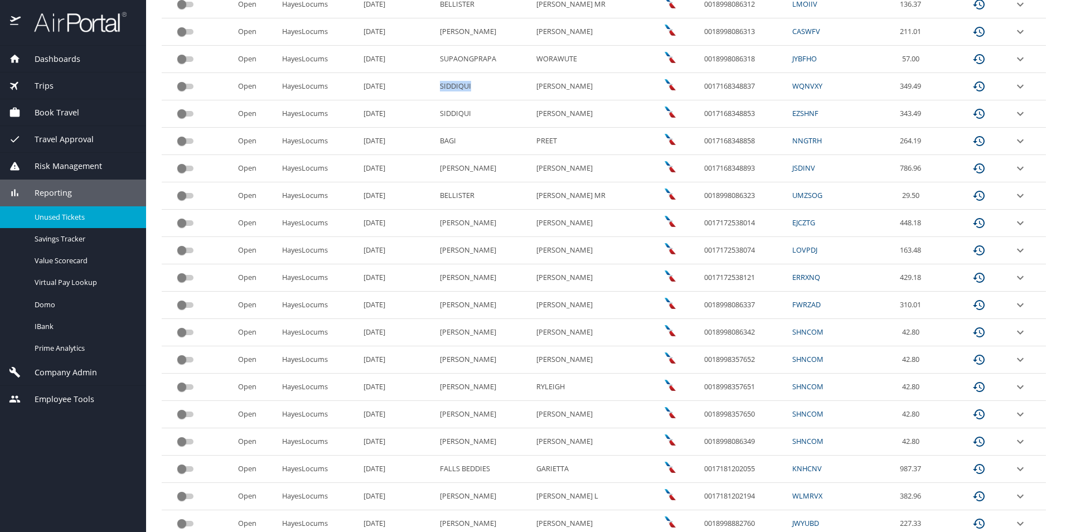
scroll to position [444, 0]
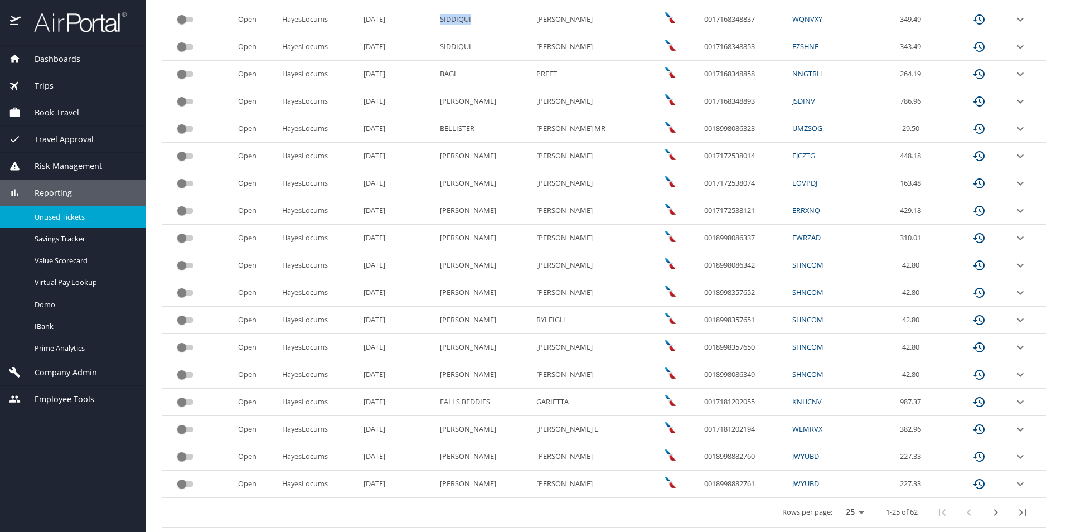
click at [844, 514] on select "25 50 100" at bounding box center [852, 512] width 31 height 17
click at [837, 504] on select "25 50 100" at bounding box center [852, 512] width 31 height 17
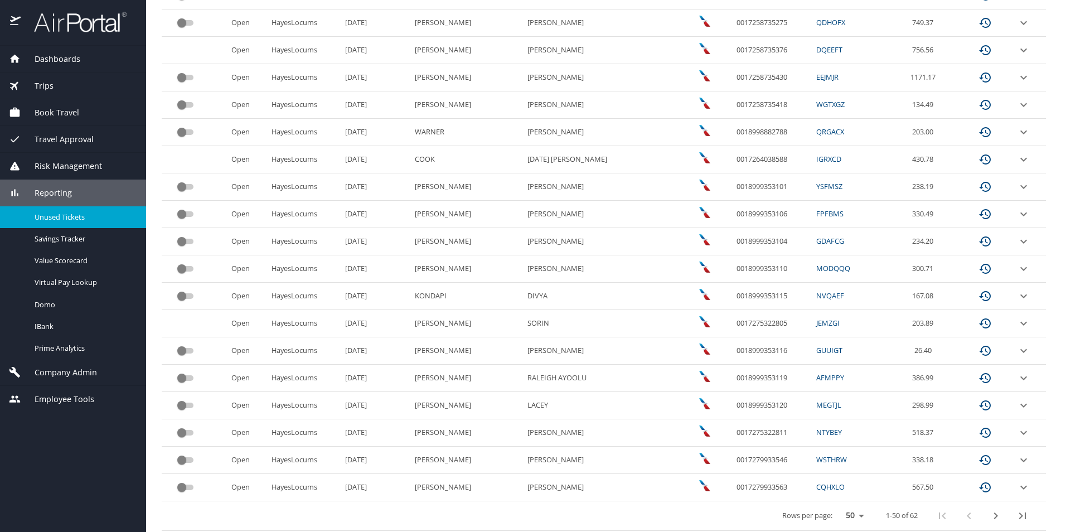
scroll to position [1126, 0]
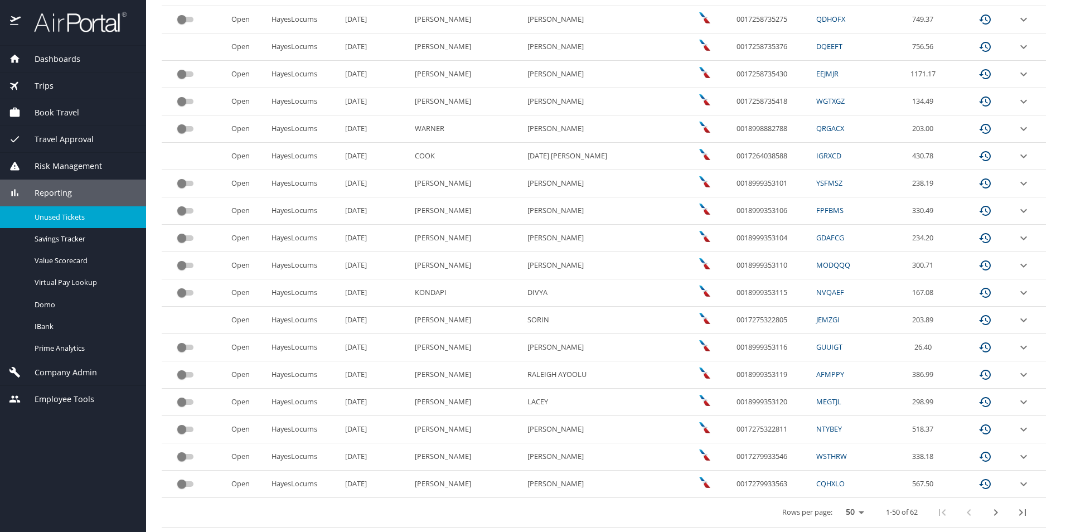
click at [852, 514] on select "25 50 100" at bounding box center [852, 512] width 31 height 17
select select "100"
click at [837, 504] on select "25 50 100" at bounding box center [852, 512] width 31 height 17
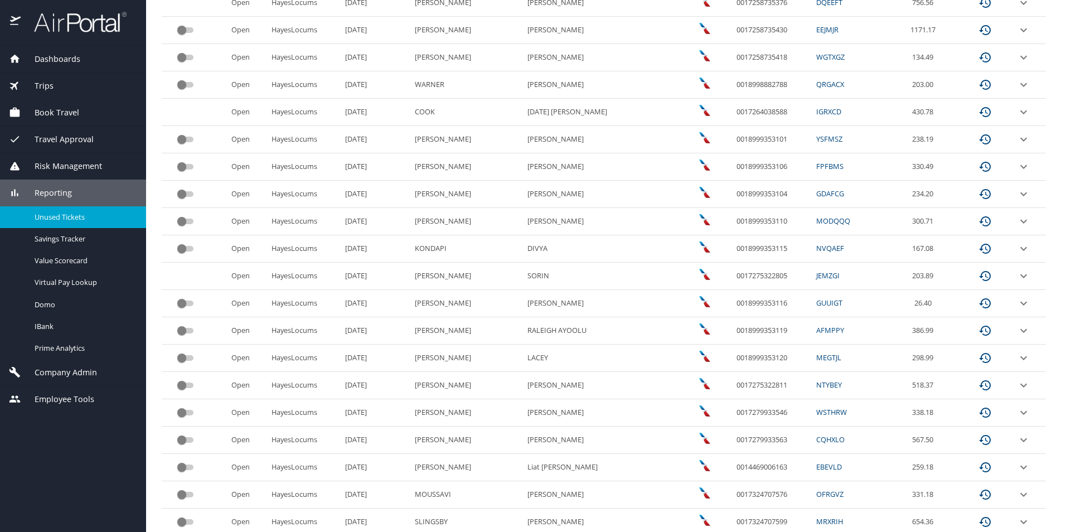
scroll to position [1454, 0]
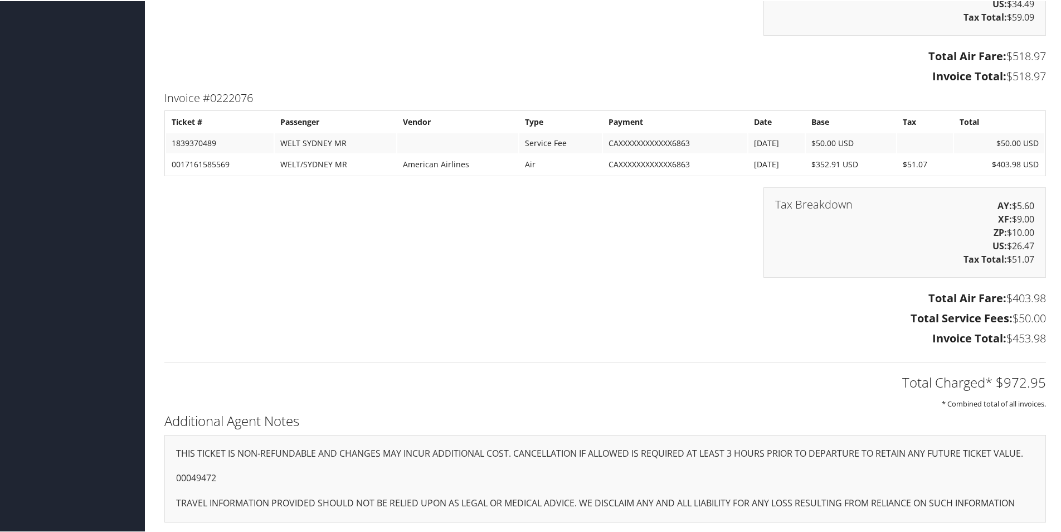
scroll to position [903, 0]
drag, startPoint x: 227, startPoint y: 475, endPoint x: 177, endPoint y: 473, distance: 49.7
click at [177, 473] on p "00049472" at bounding box center [605, 476] width 858 height 14
copy p "00049472"
